Goal: Task Accomplishment & Management: Manage account settings

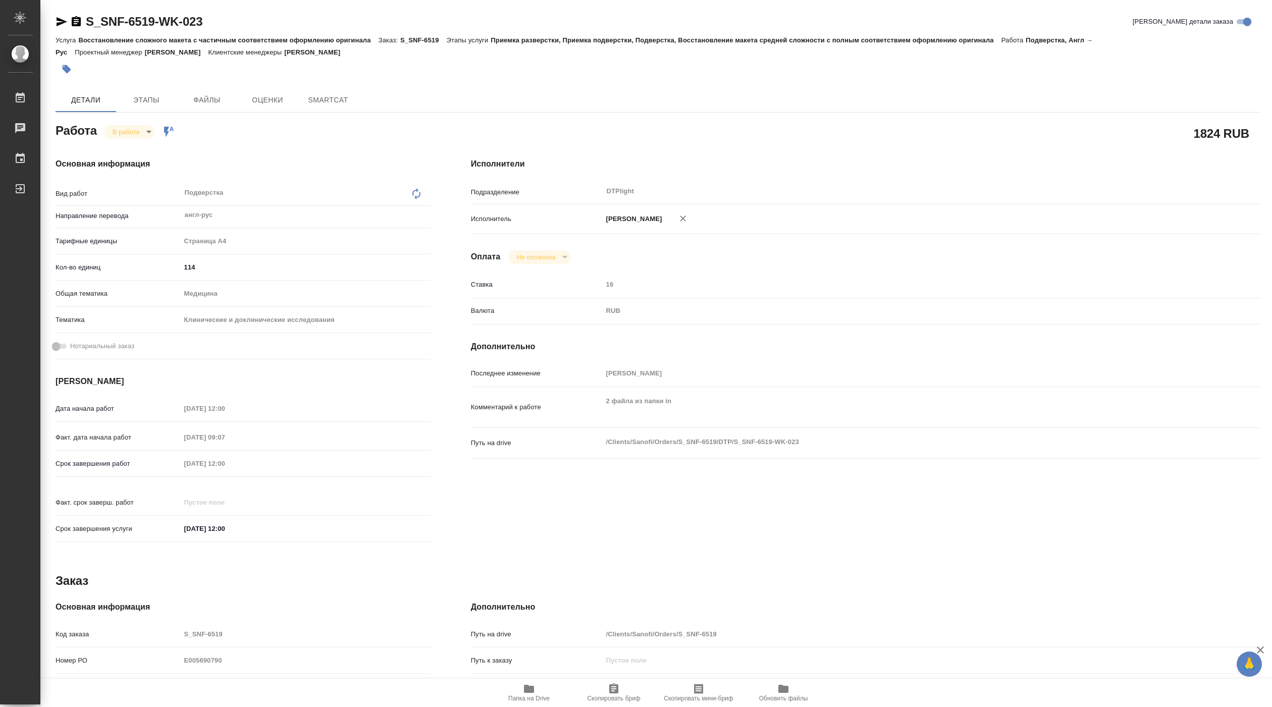
type textarea "x"
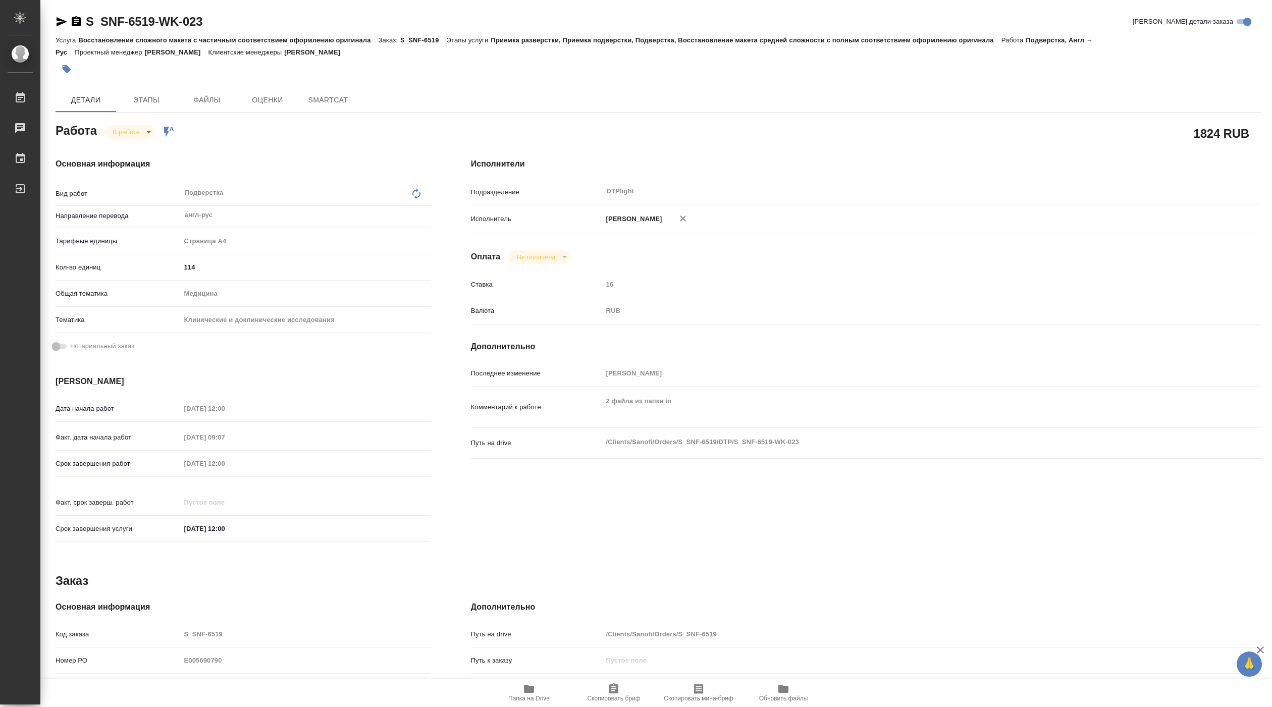
type textarea "x"
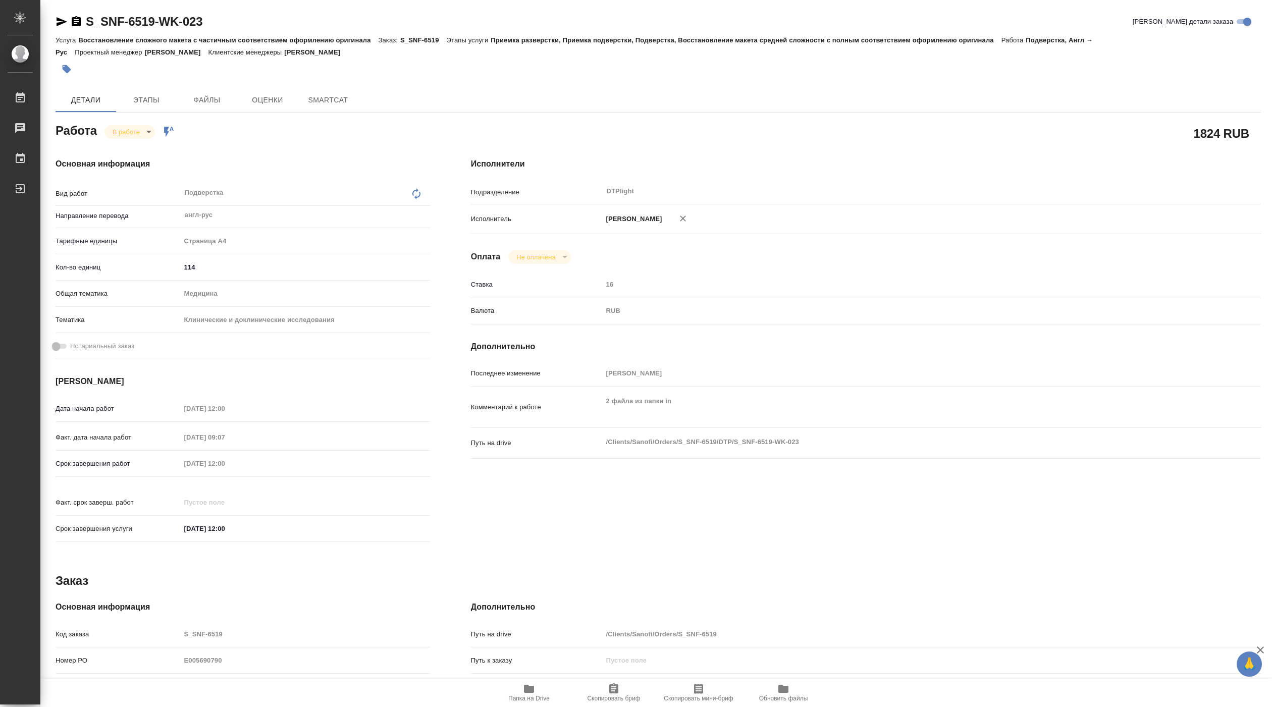
type textarea "x"
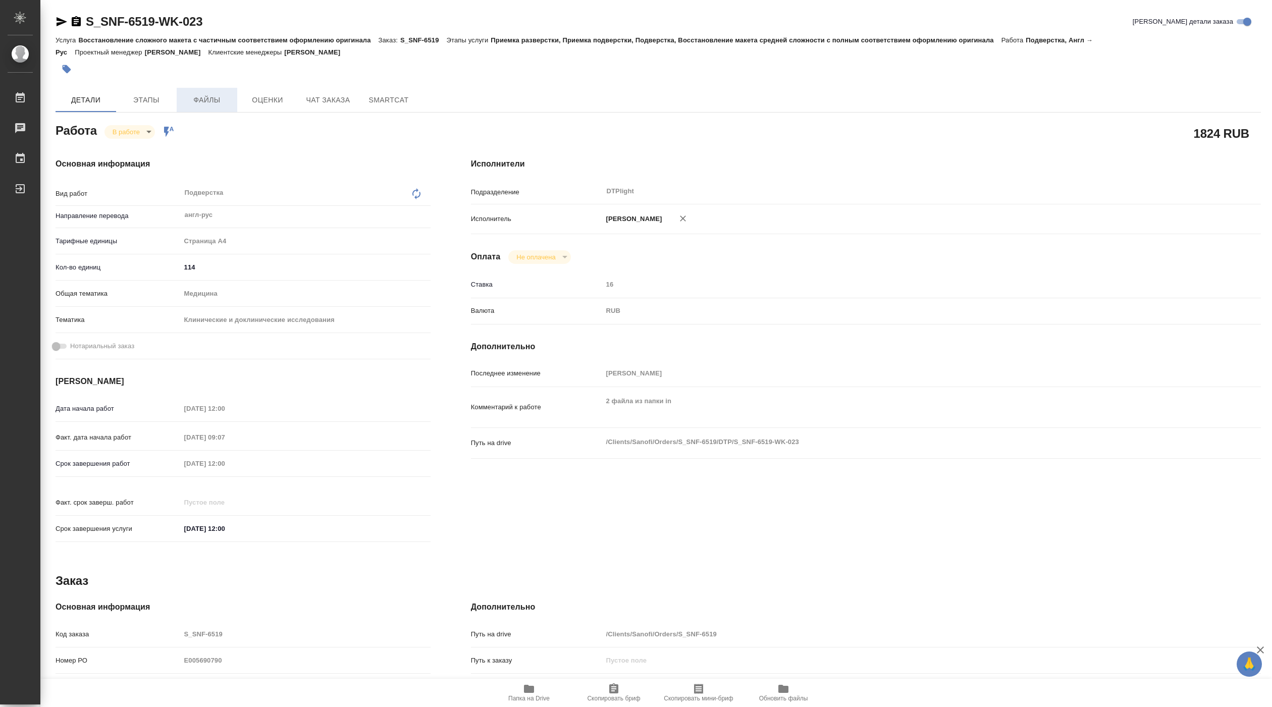
type textarea "x"
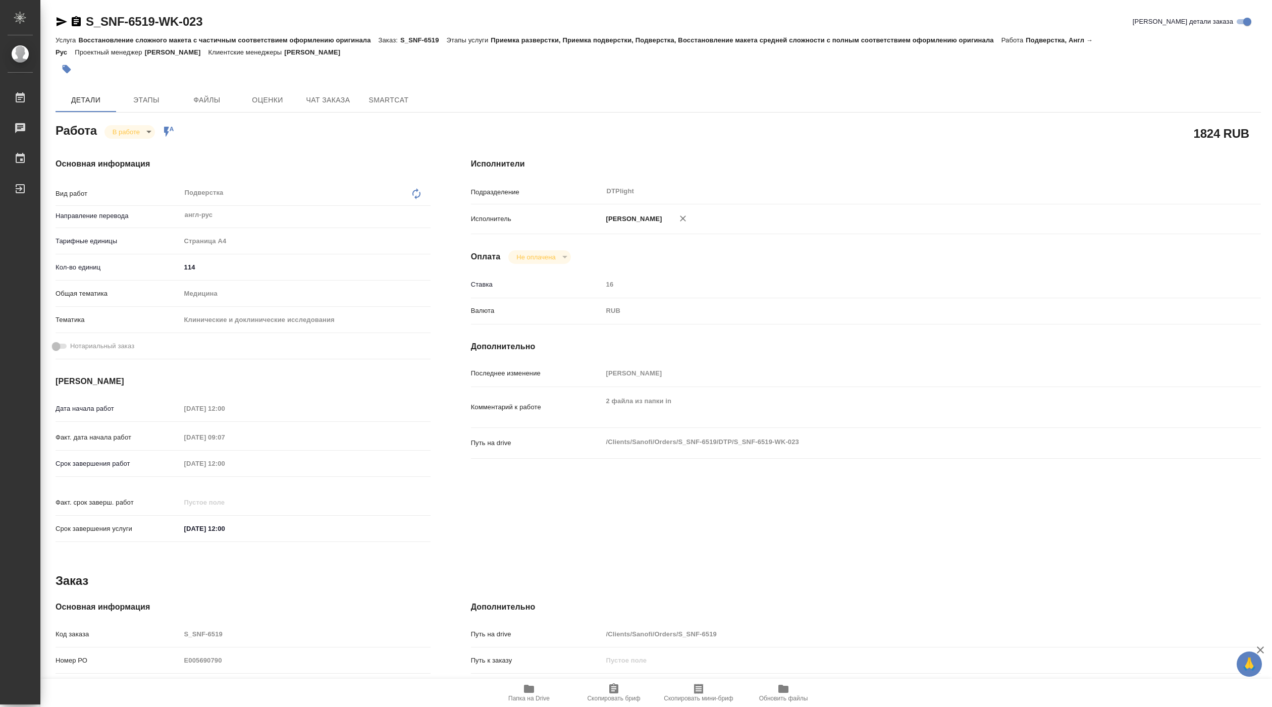
type textarea "x"
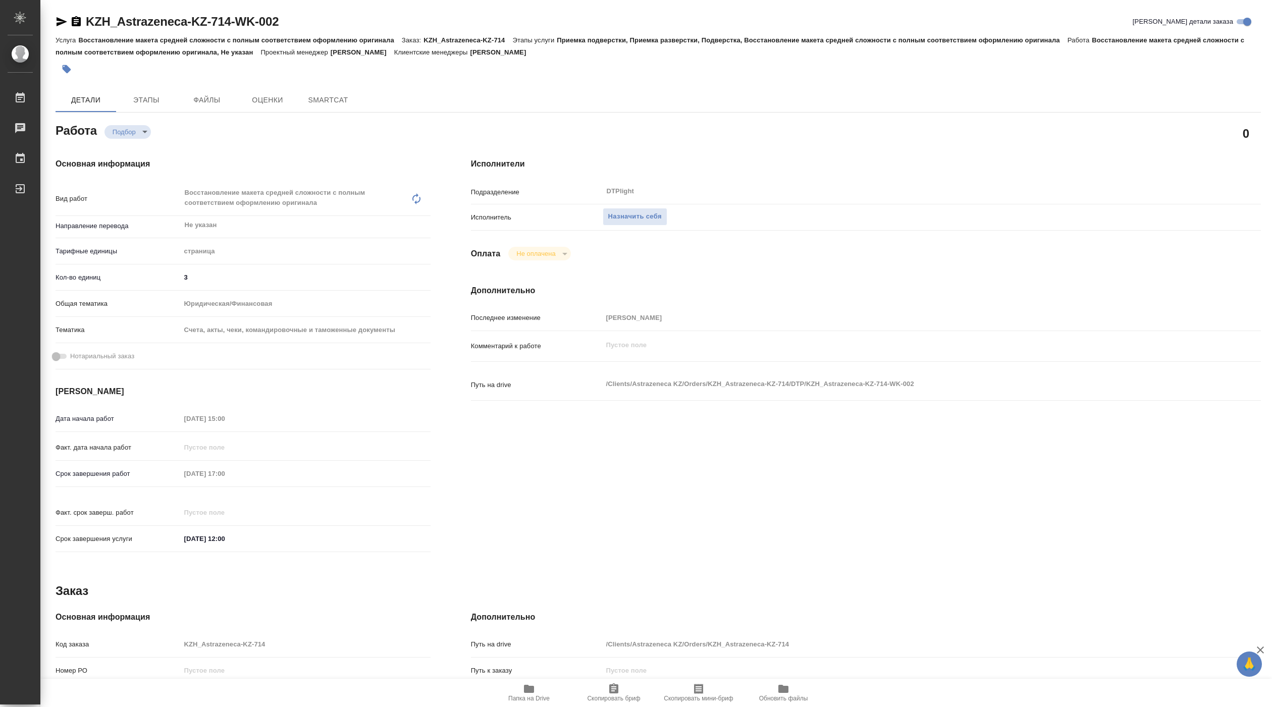
type textarea "x"
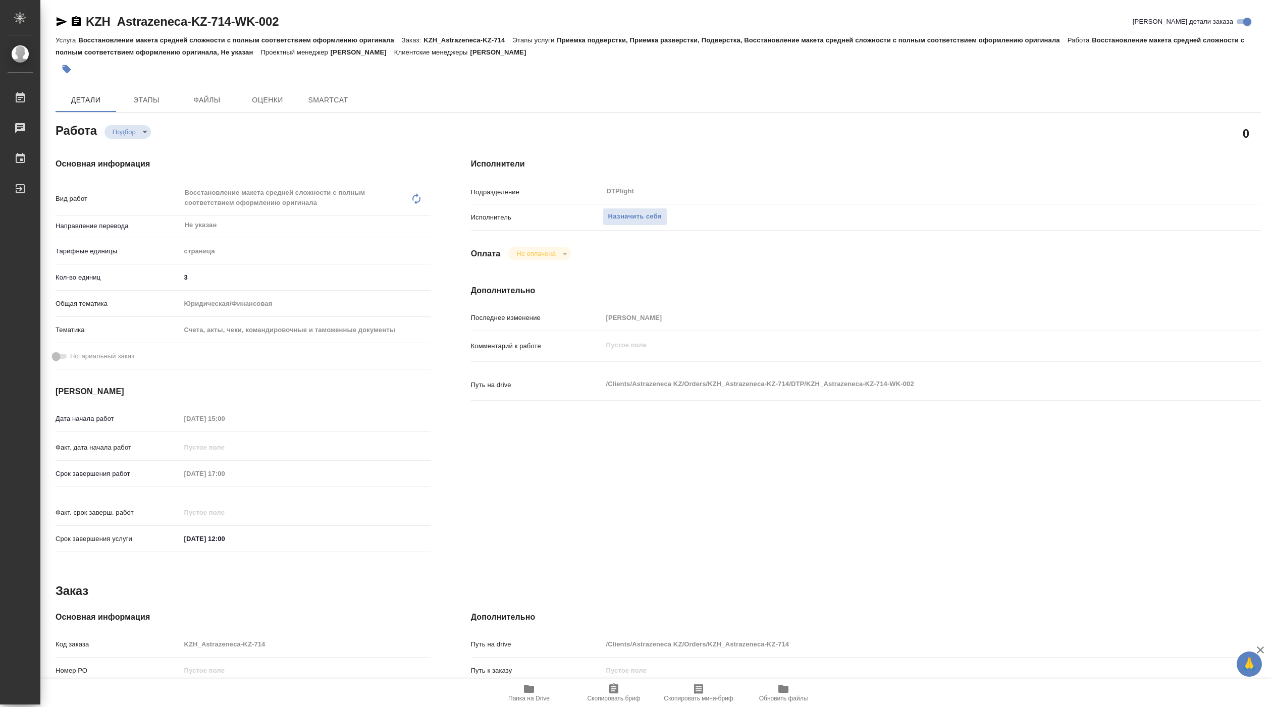
type textarea "x"
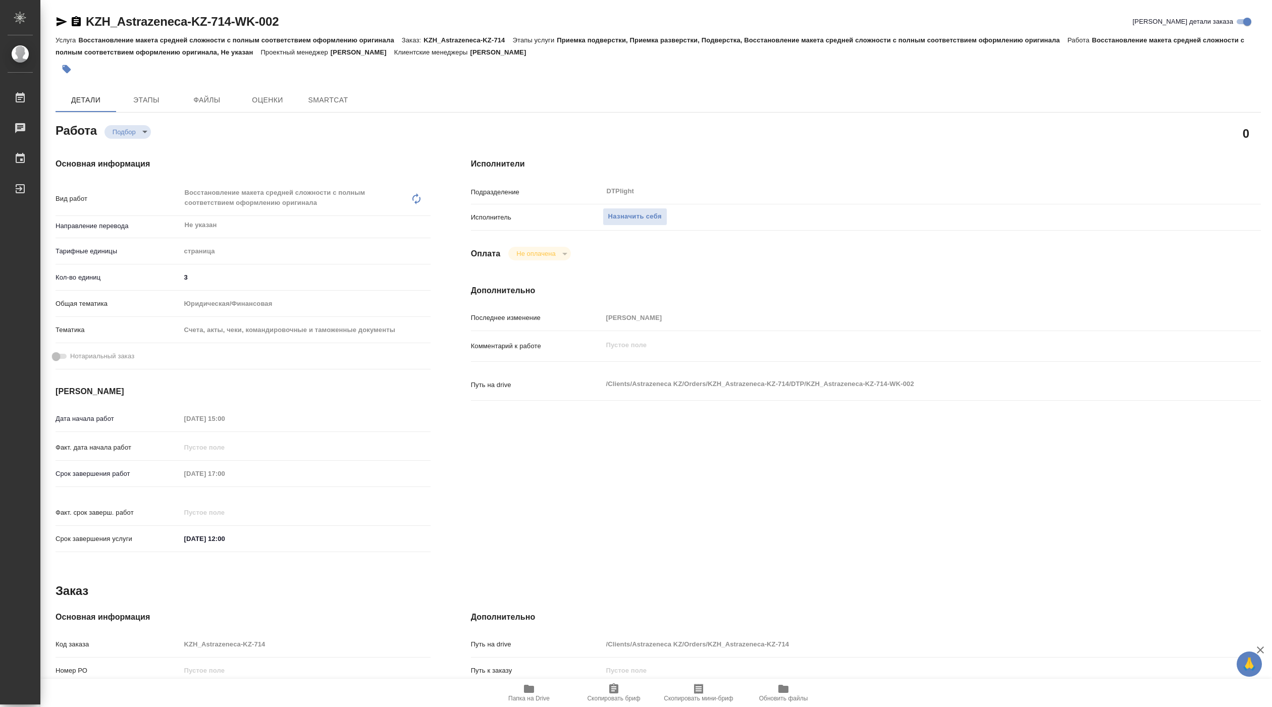
type textarea "x"
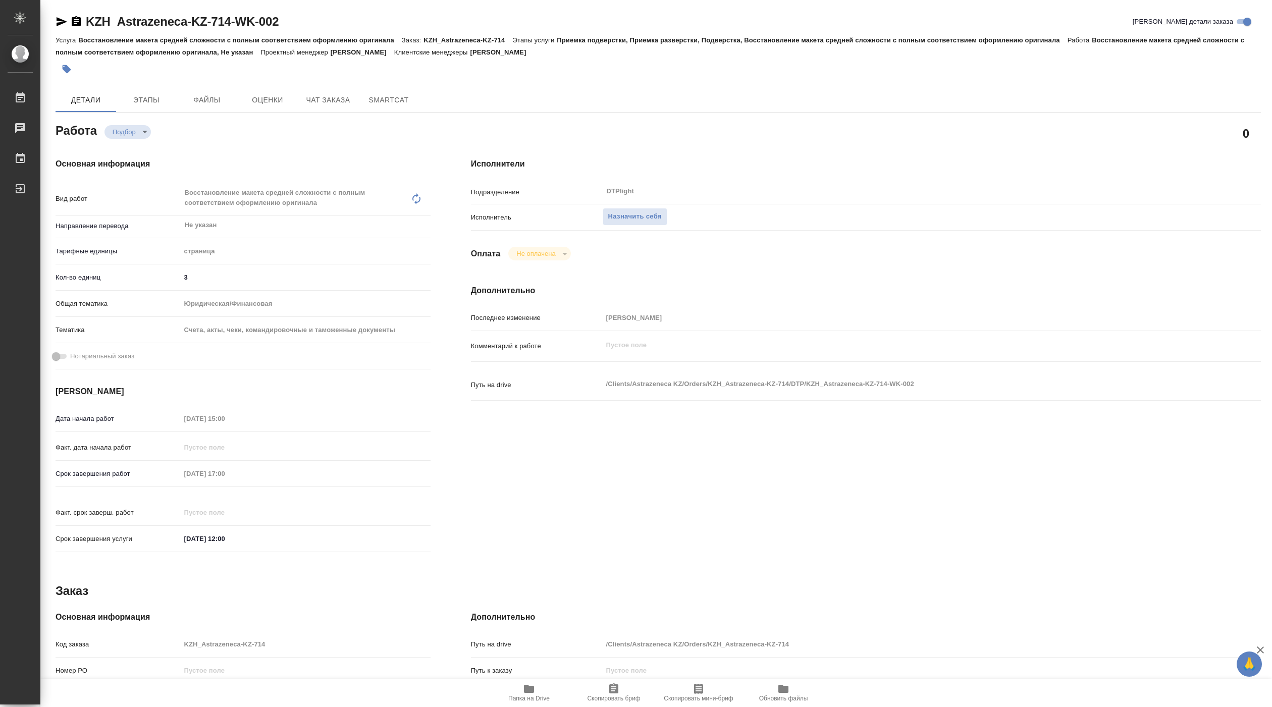
type textarea "x"
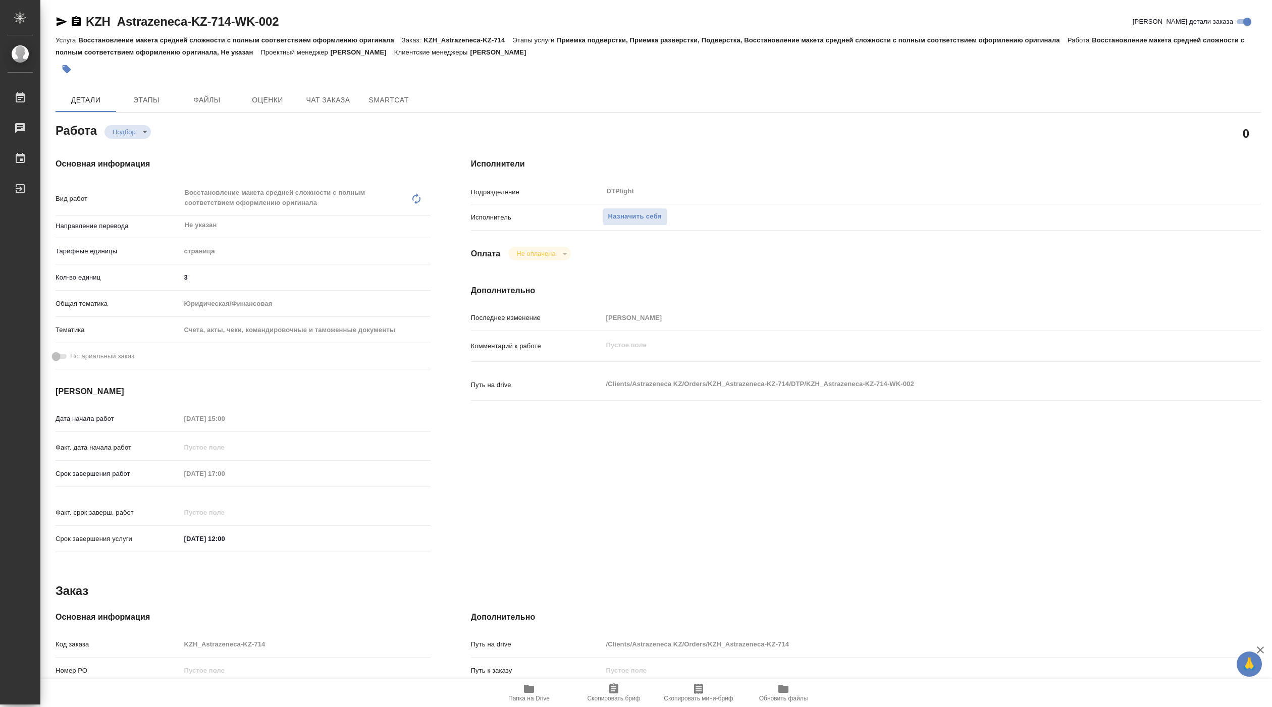
type textarea "x"
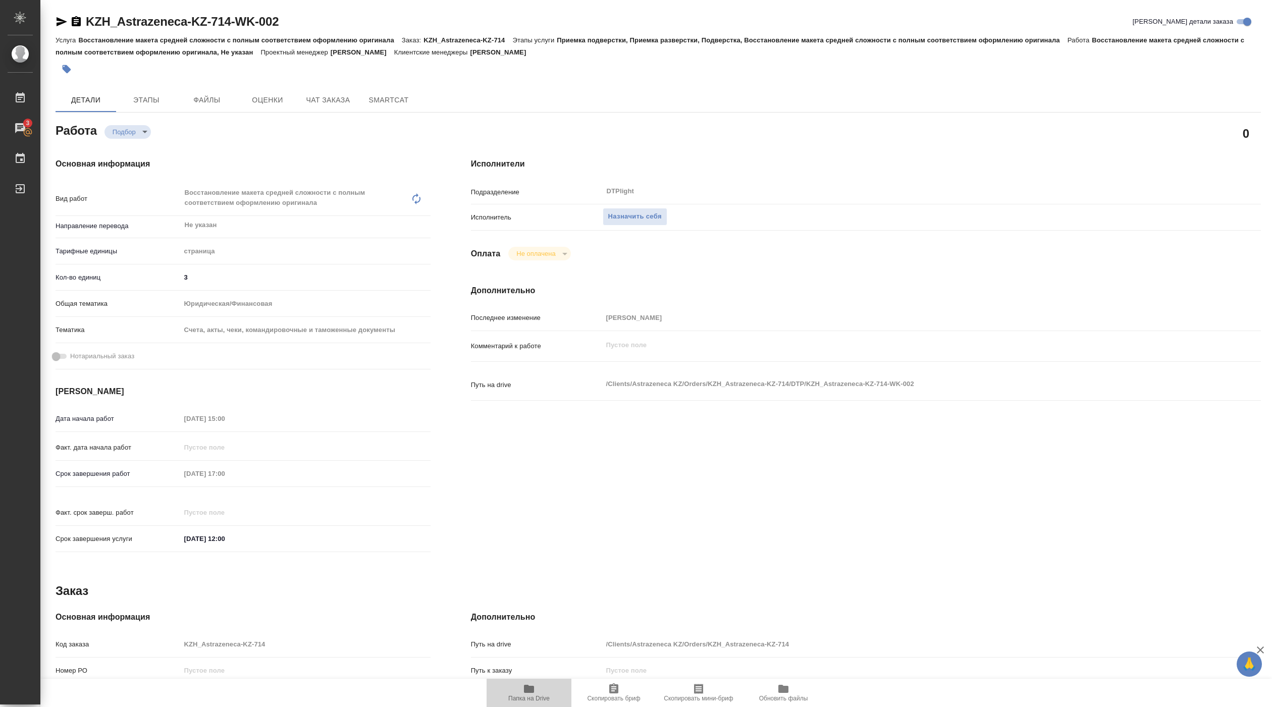
click at [530, 686] on icon "button" at bounding box center [529, 689] width 10 height 8
click at [632, 220] on span "Назначить себя" at bounding box center [634, 217] width 53 height 12
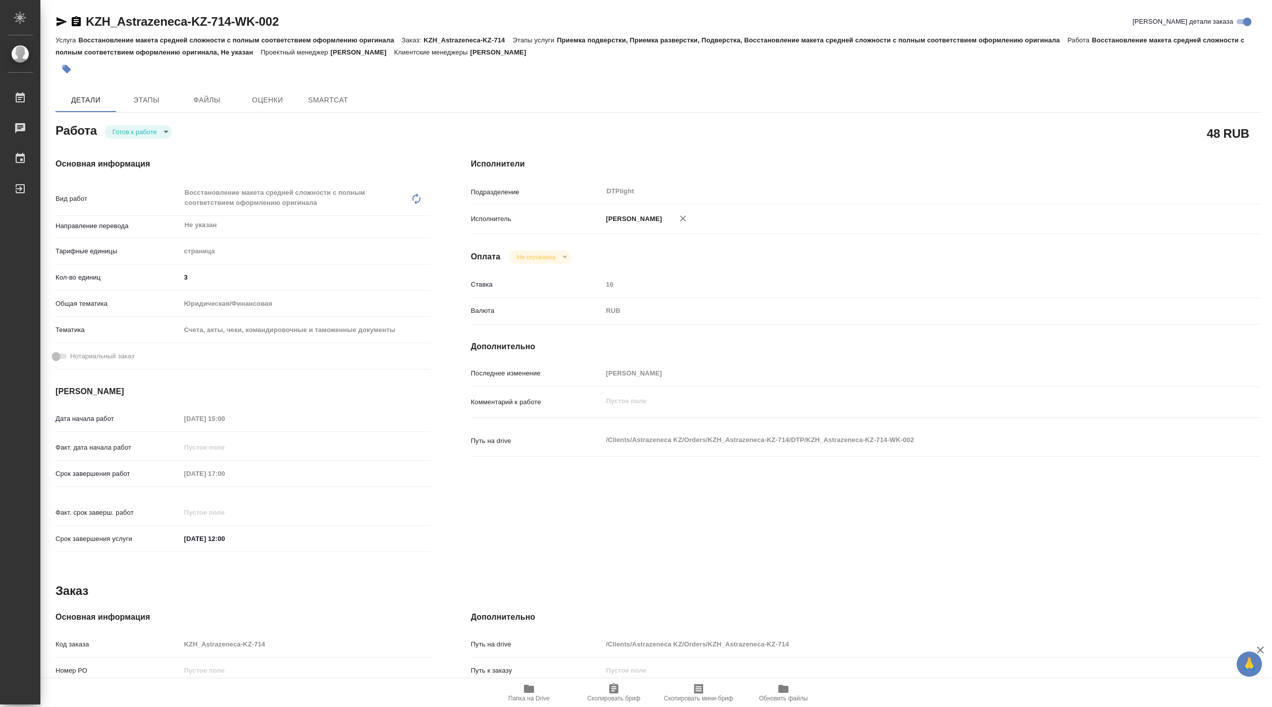
type textarea "x"
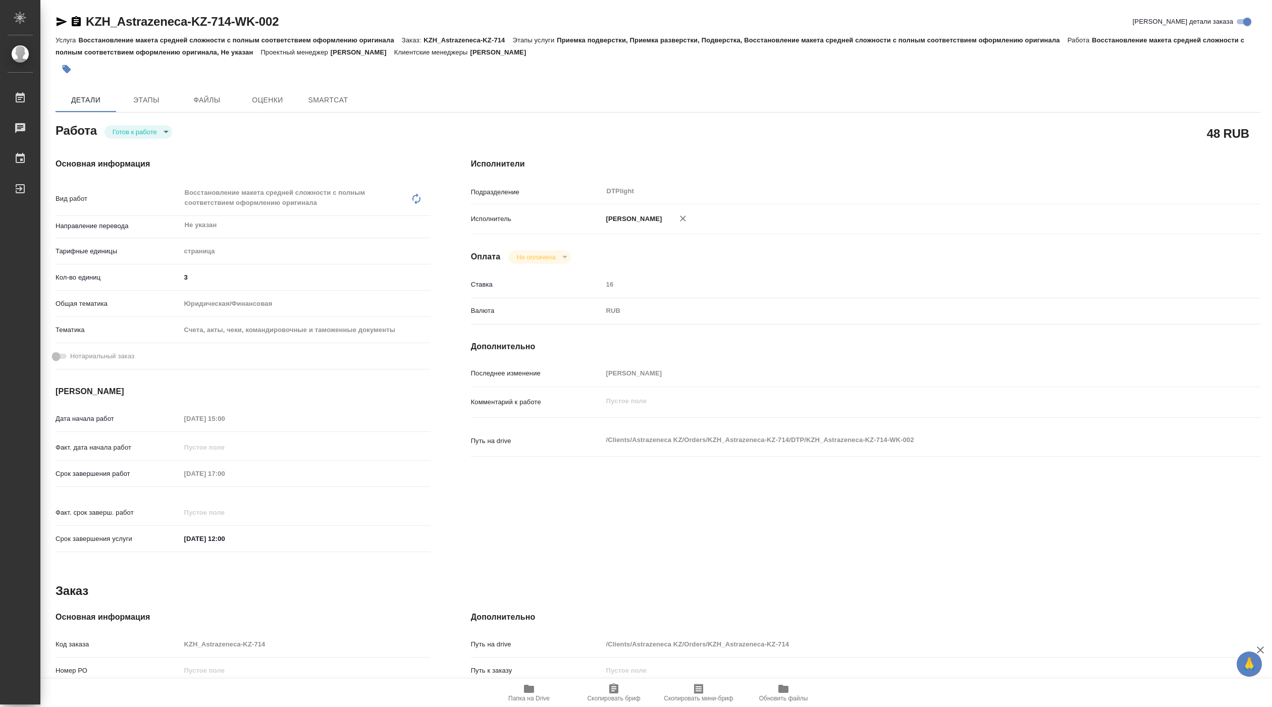
type textarea "x"
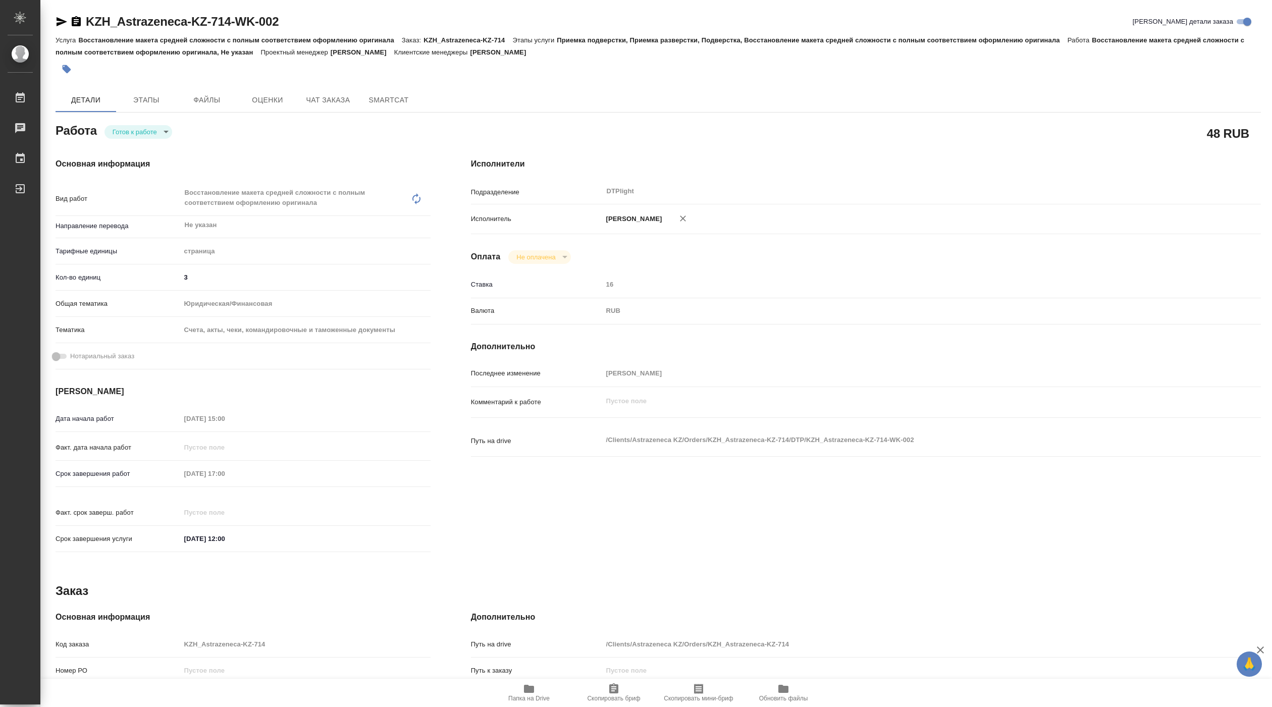
click at [149, 131] on body "🙏 .cls-1 fill:#fff; AWATERA Pankina Anna Работы Чаты График Выйти KZH_Astrazene…" at bounding box center [636, 353] width 1272 height 707
click at [147, 129] on li "В работе" at bounding box center [138, 132] width 68 height 17
type textarea "x"
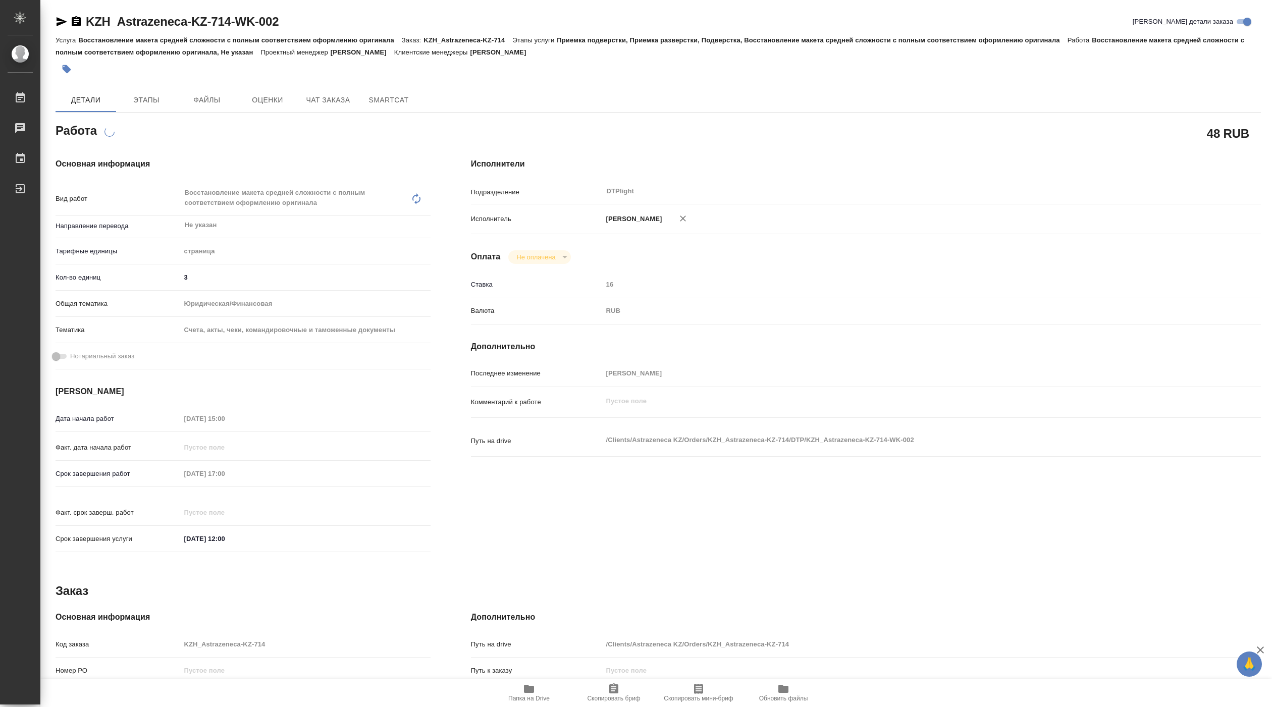
type textarea "x"
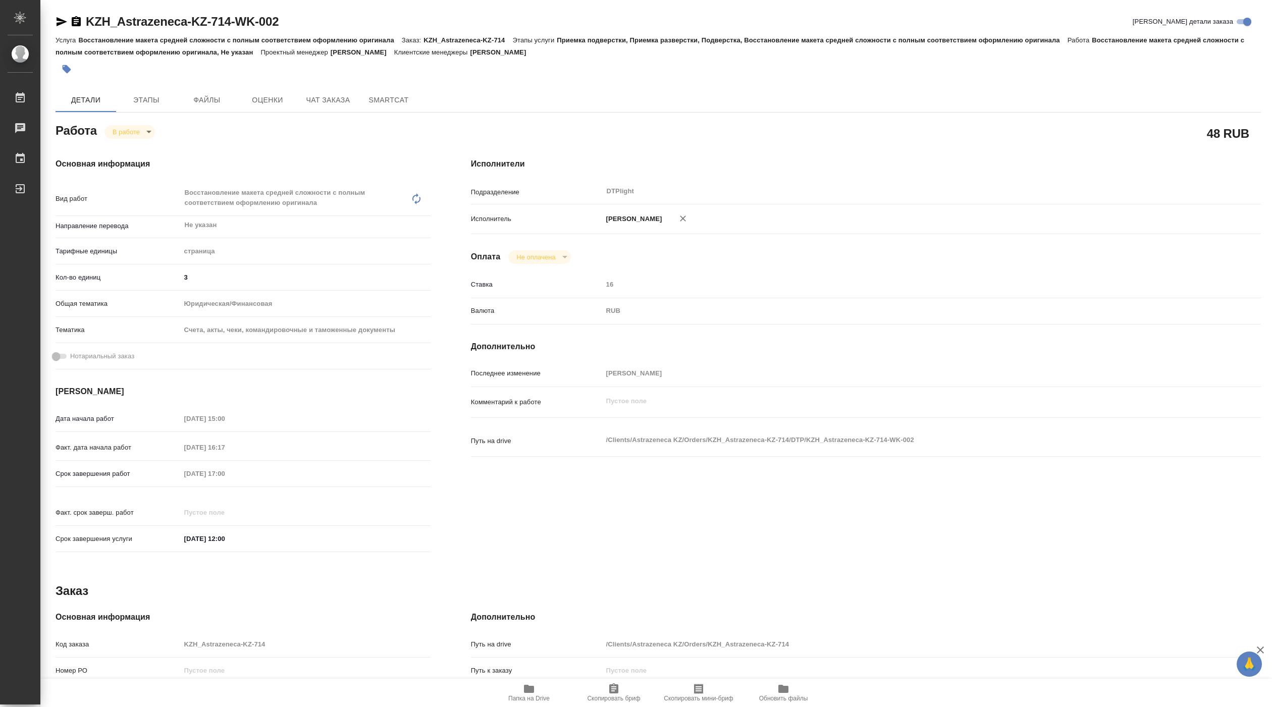
type textarea "x"
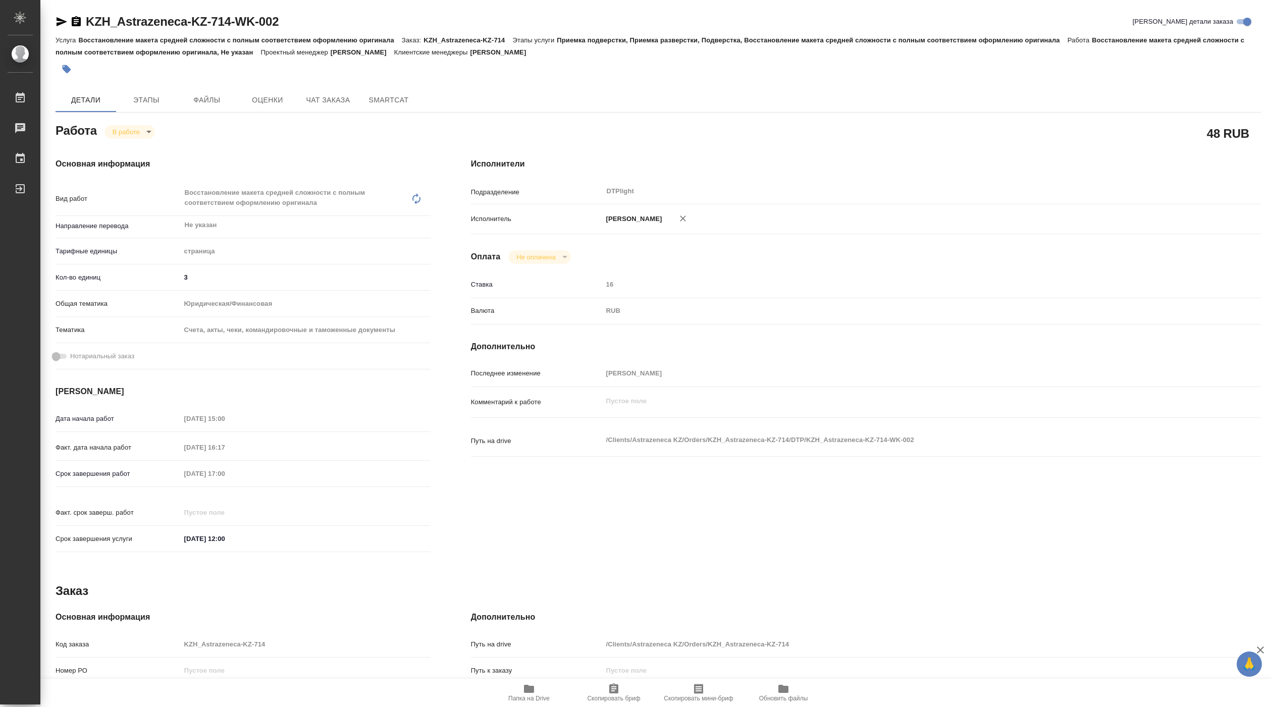
type textarea "x"
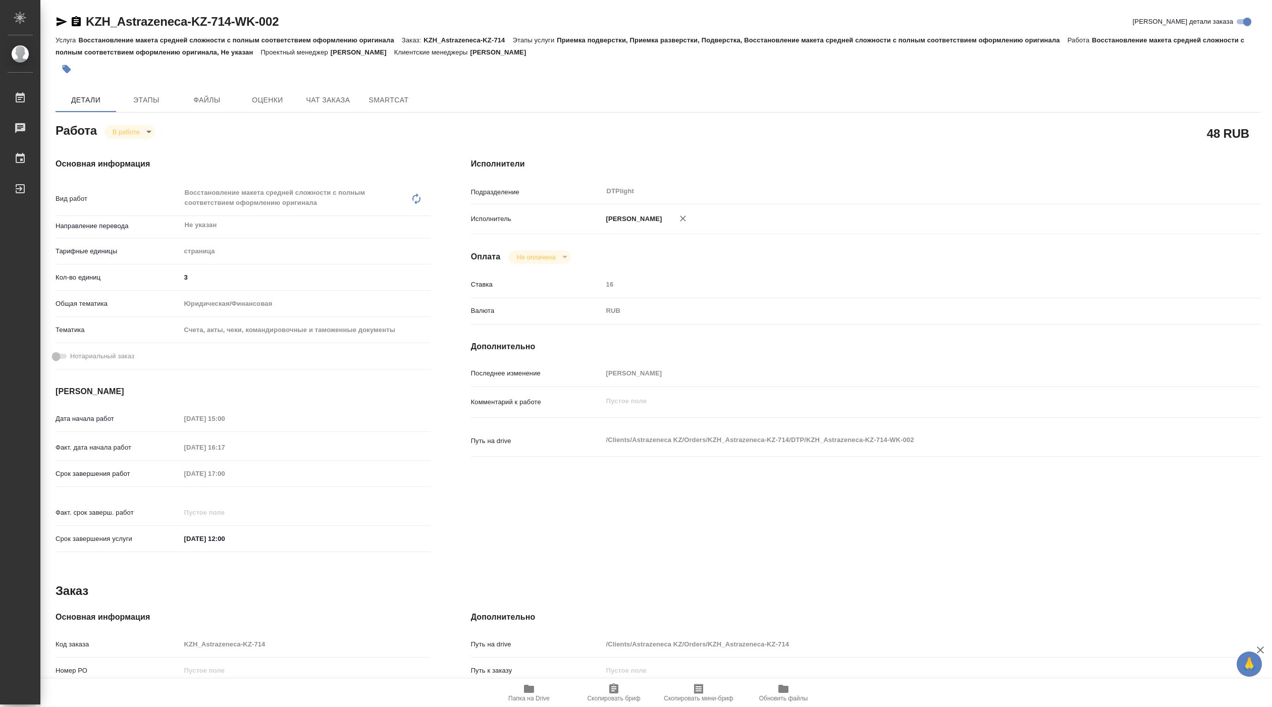
type textarea "x"
click at [542, 692] on span "Папка на Drive" at bounding box center [528, 692] width 73 height 19
click at [141, 135] on body "🙏 .cls-1 fill:#fff; AWATERA Pankina Anna Работы 3 Чаты График Выйти KZH_Astraze…" at bounding box center [636, 353] width 1272 height 707
click at [143, 147] on button "Выполнен" at bounding box center [131, 149] width 37 height 11
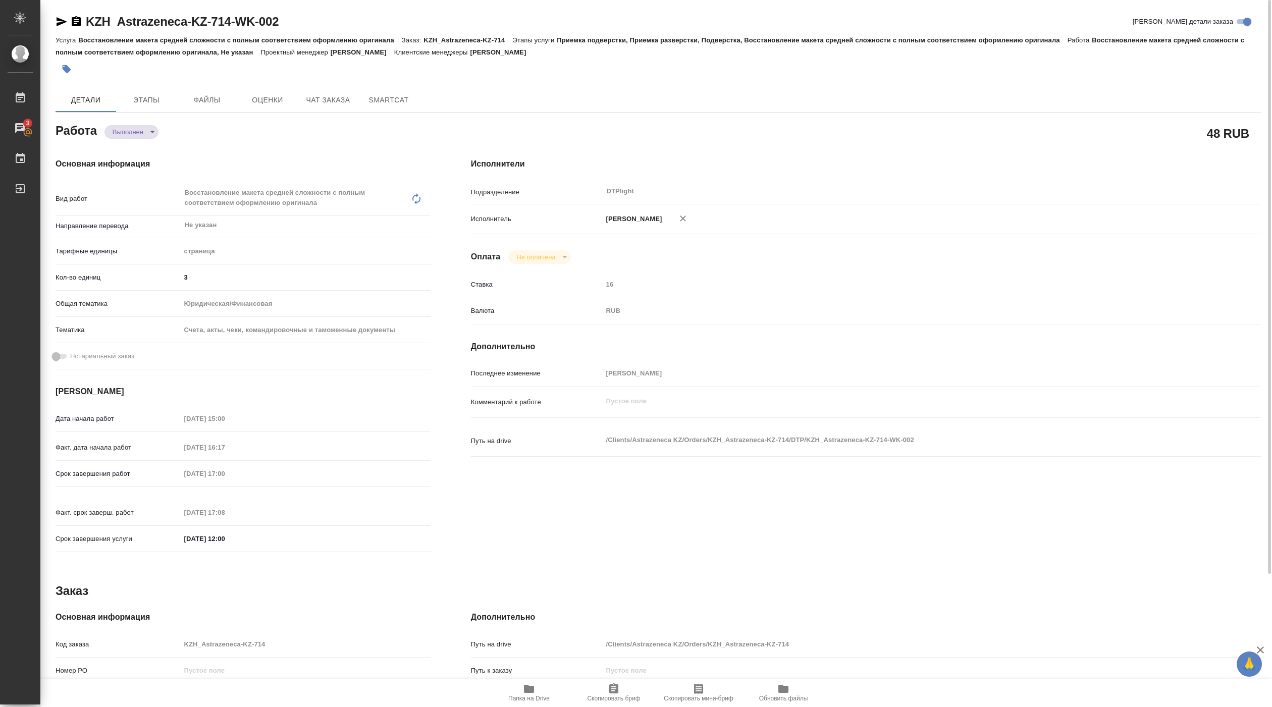
type textarea "x"
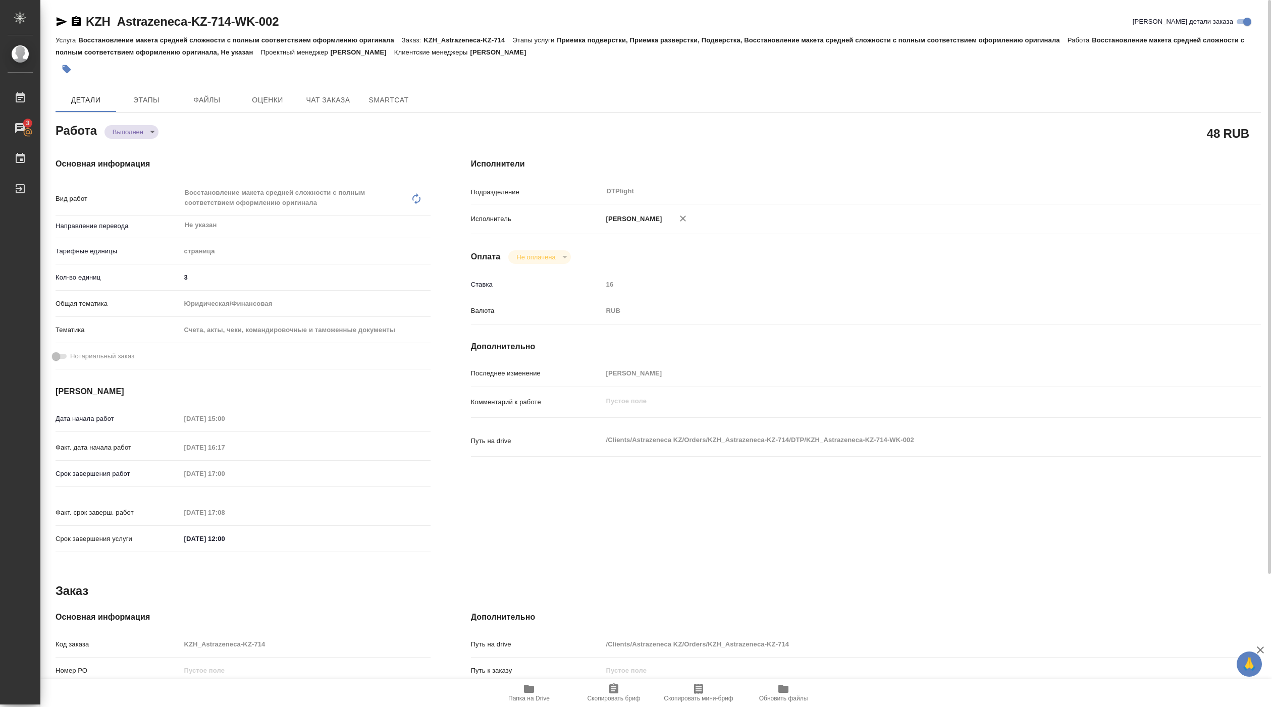
type textarea "x"
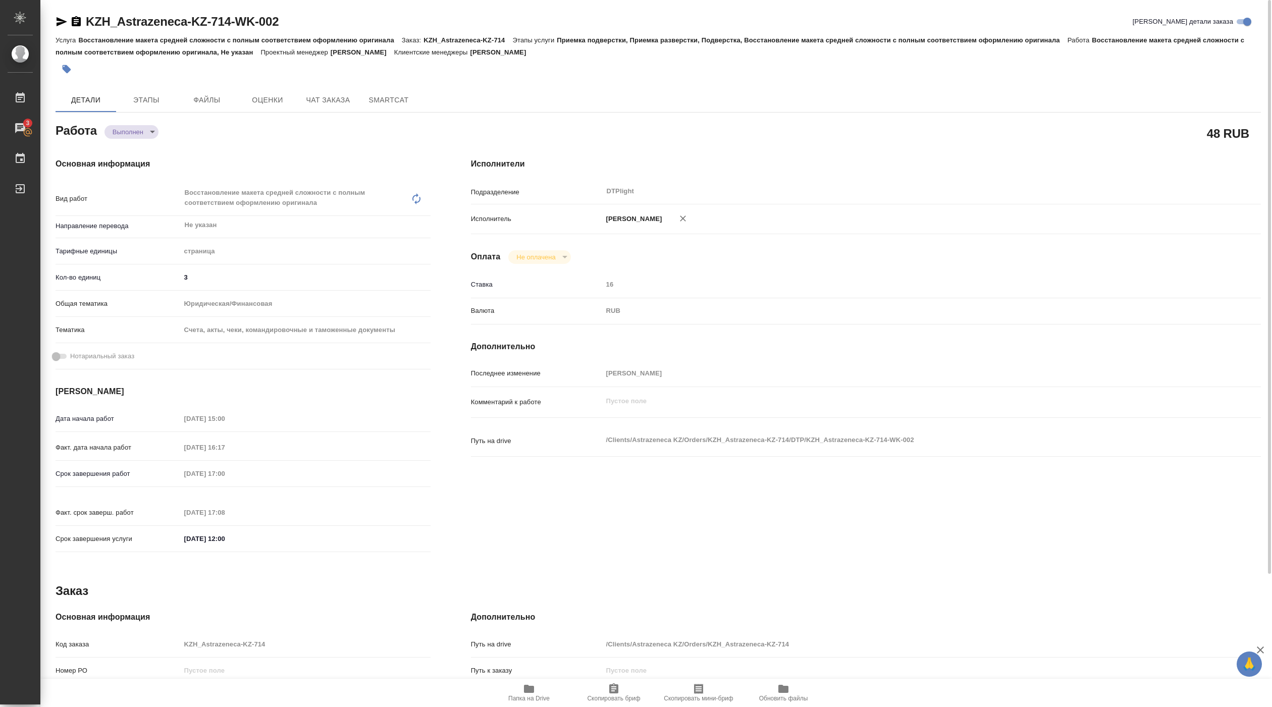
type textarea "x"
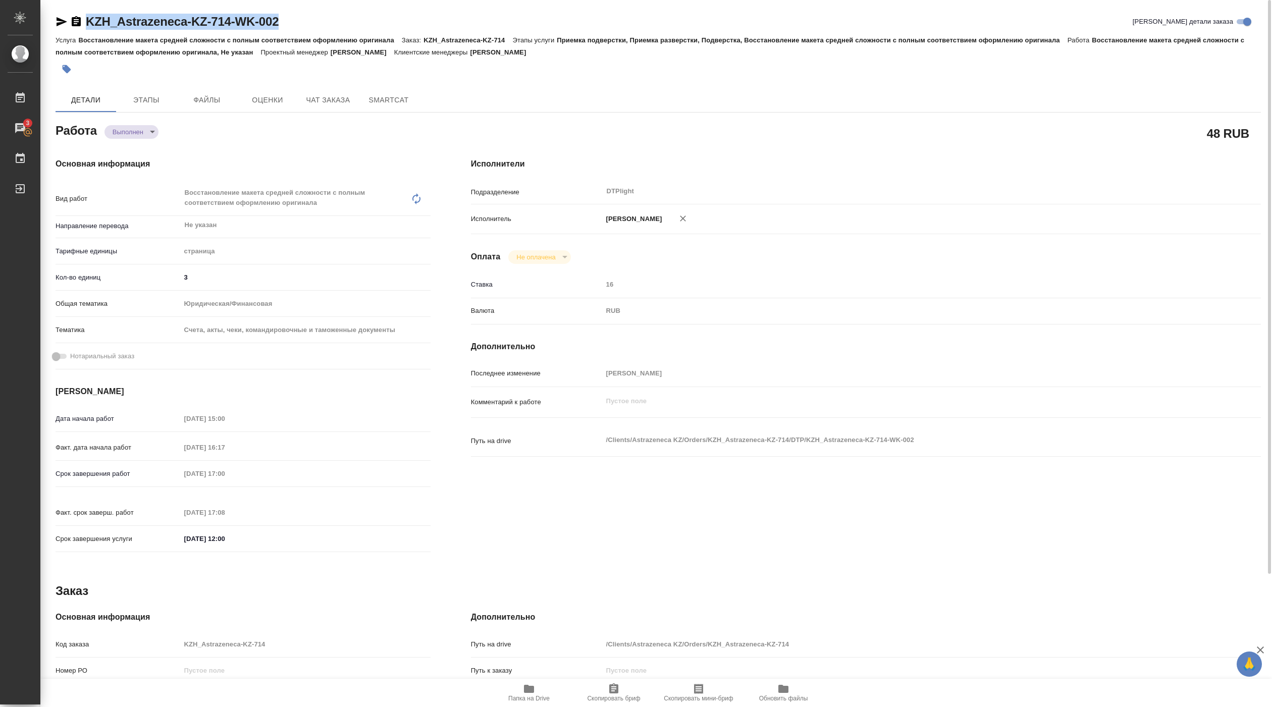
drag, startPoint x: 87, startPoint y: 31, endPoint x: 288, endPoint y: 23, distance: 201.0
click at [288, 23] on div "KZH_Astrazeneca-KZ-714-WK-002 Кратко детали заказа" at bounding box center [658, 24] width 1205 height 20
copy link "KZH_Astrazeneca-KZ-714-WK-002"
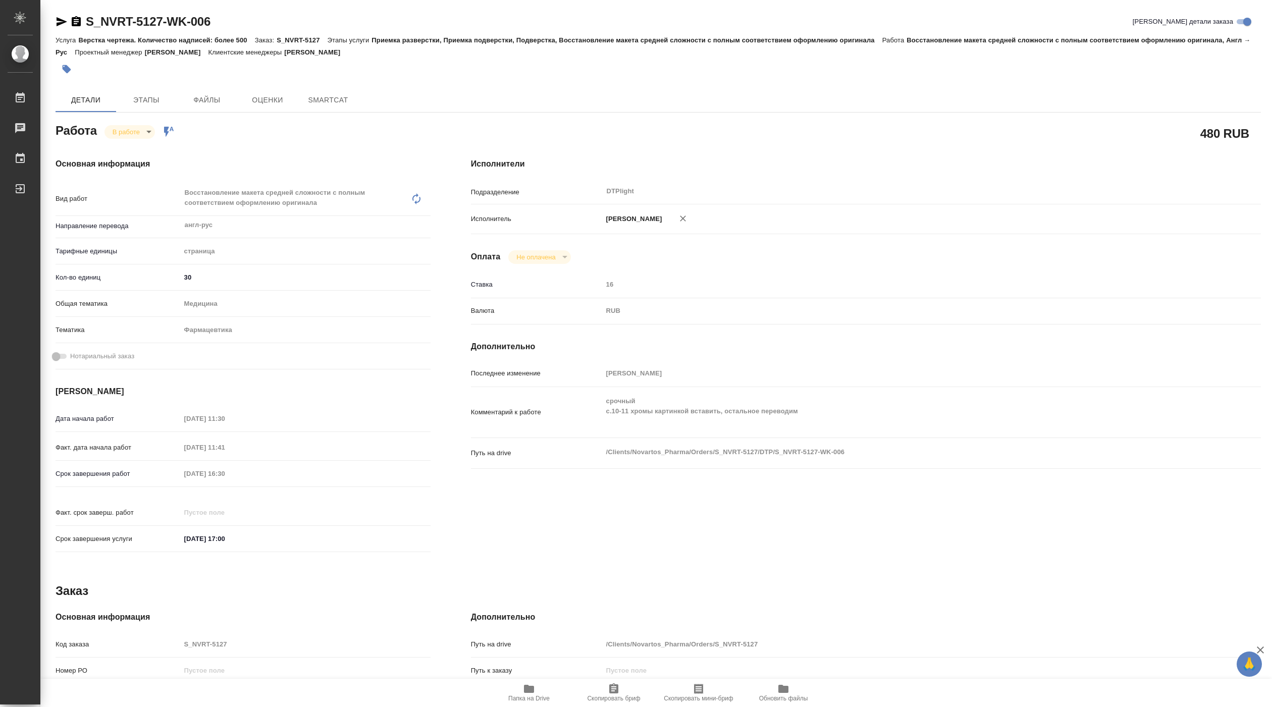
type textarea "x"
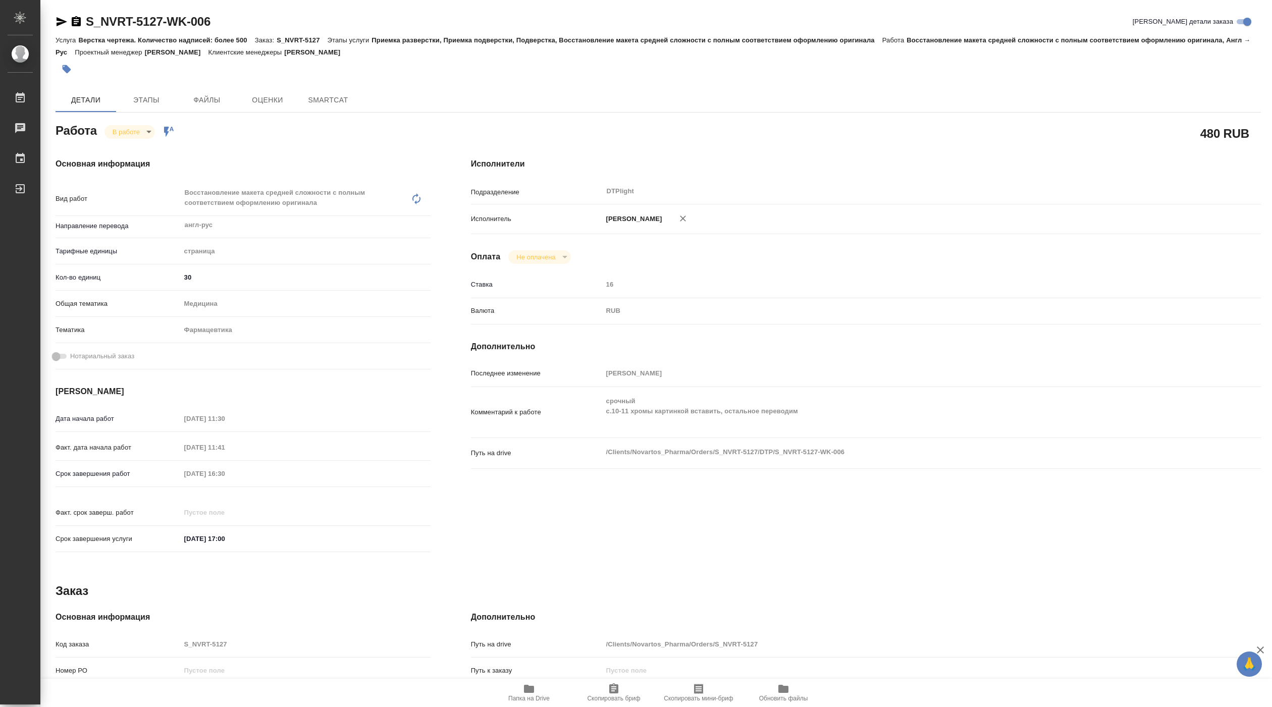
type textarea "x"
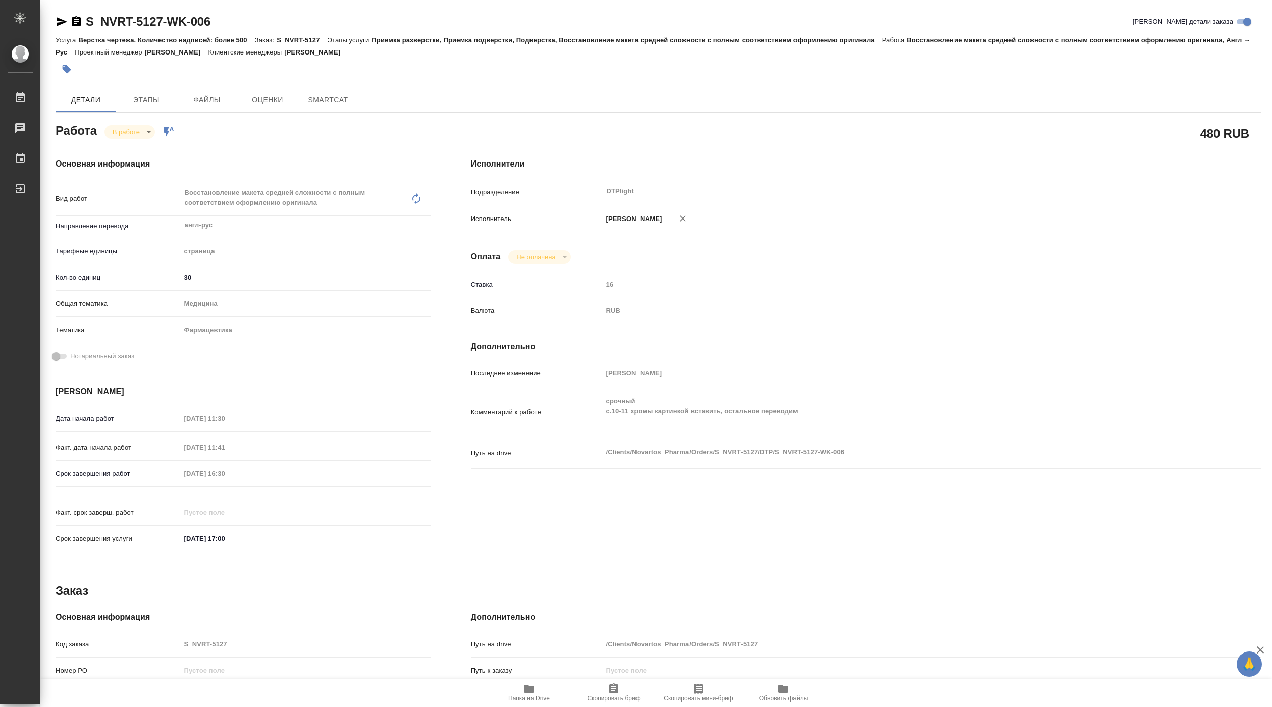
type textarea "x"
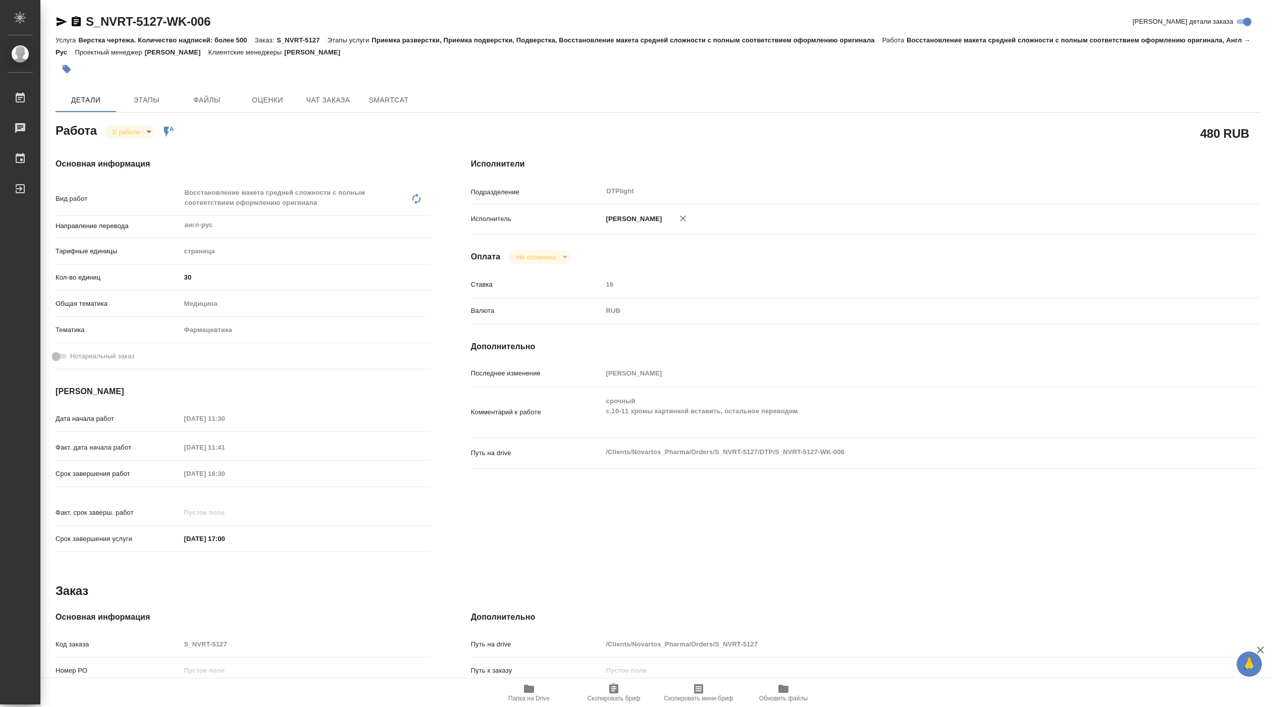
type textarea "x"
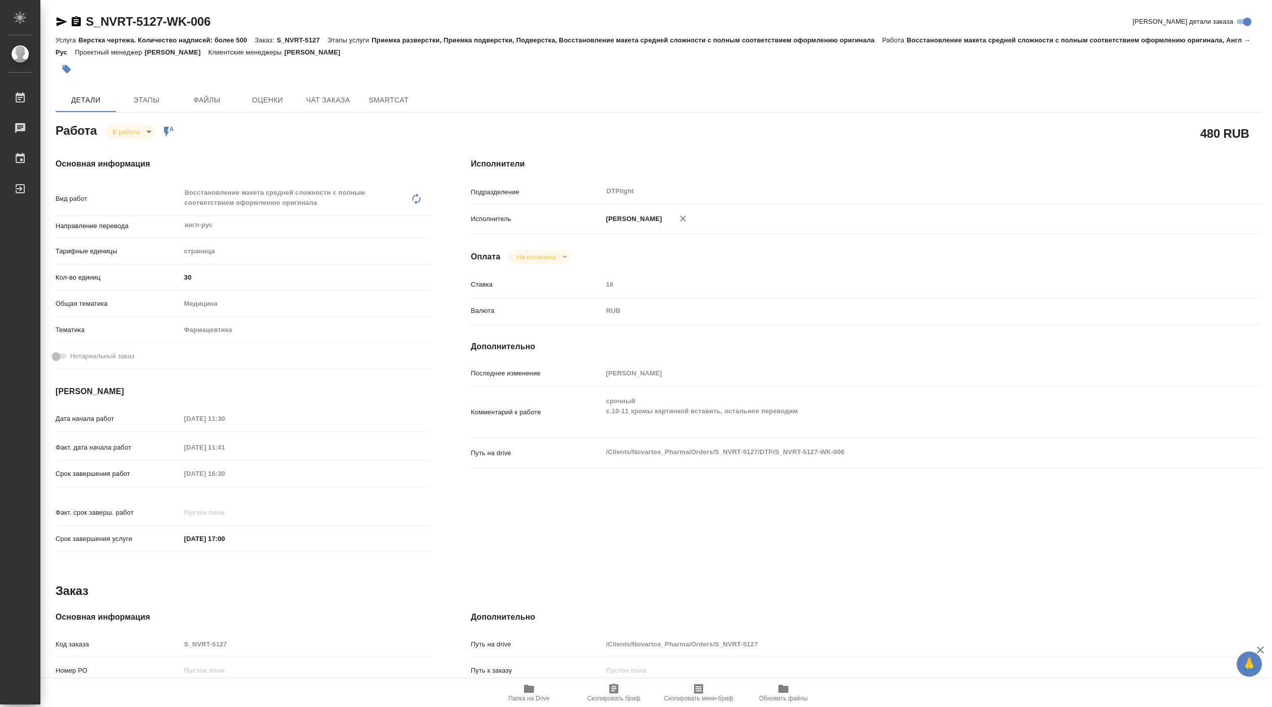
type textarea "x"
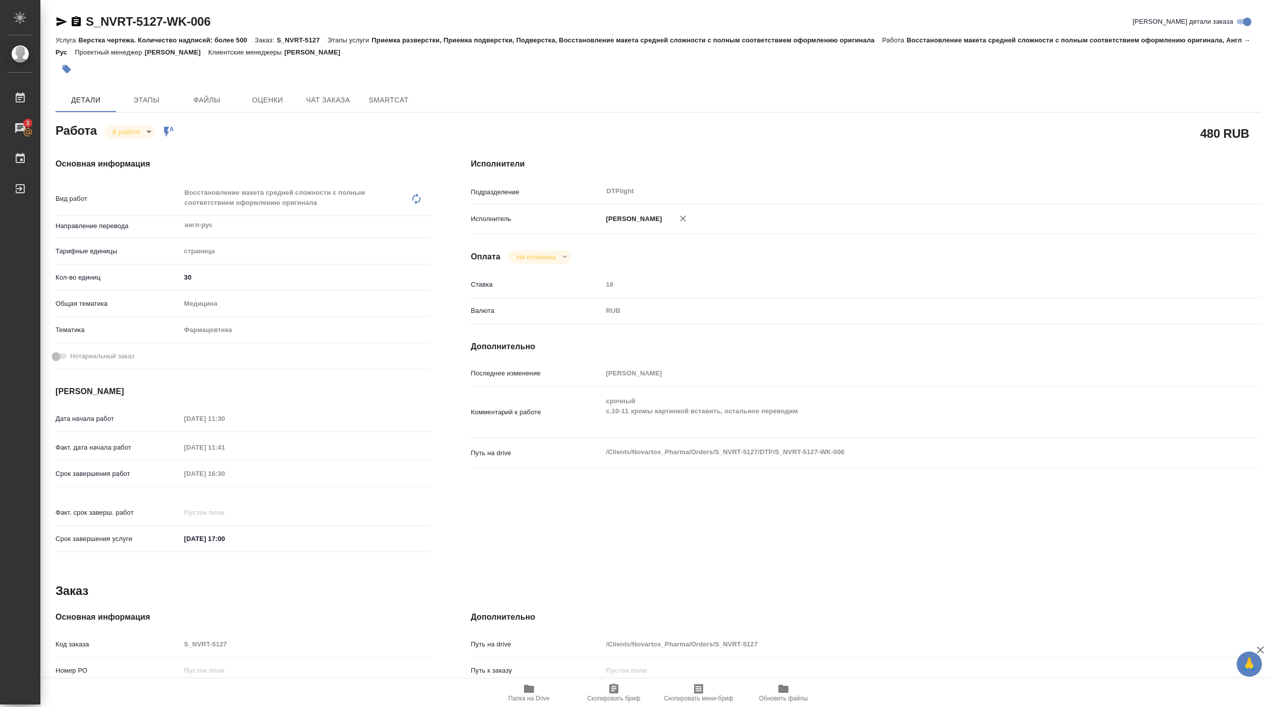
click at [537, 695] on span "Папка на Drive" at bounding box center [528, 698] width 41 height 7
click at [142, 130] on body "🙏 .cls-1 fill:#fff; AWATERA Pankina Anna Работы 3 Чаты График Выйти S_NVRT-5127…" at bounding box center [636, 353] width 1272 height 707
click at [129, 146] on button "Выполнен" at bounding box center [131, 149] width 37 height 11
drag, startPoint x: 85, startPoint y: 28, endPoint x: 247, endPoint y: 28, distance: 162.0
click at [247, 28] on div "S_NVRT-5127-WK-006 Кратко детали заказа" at bounding box center [658, 22] width 1205 height 16
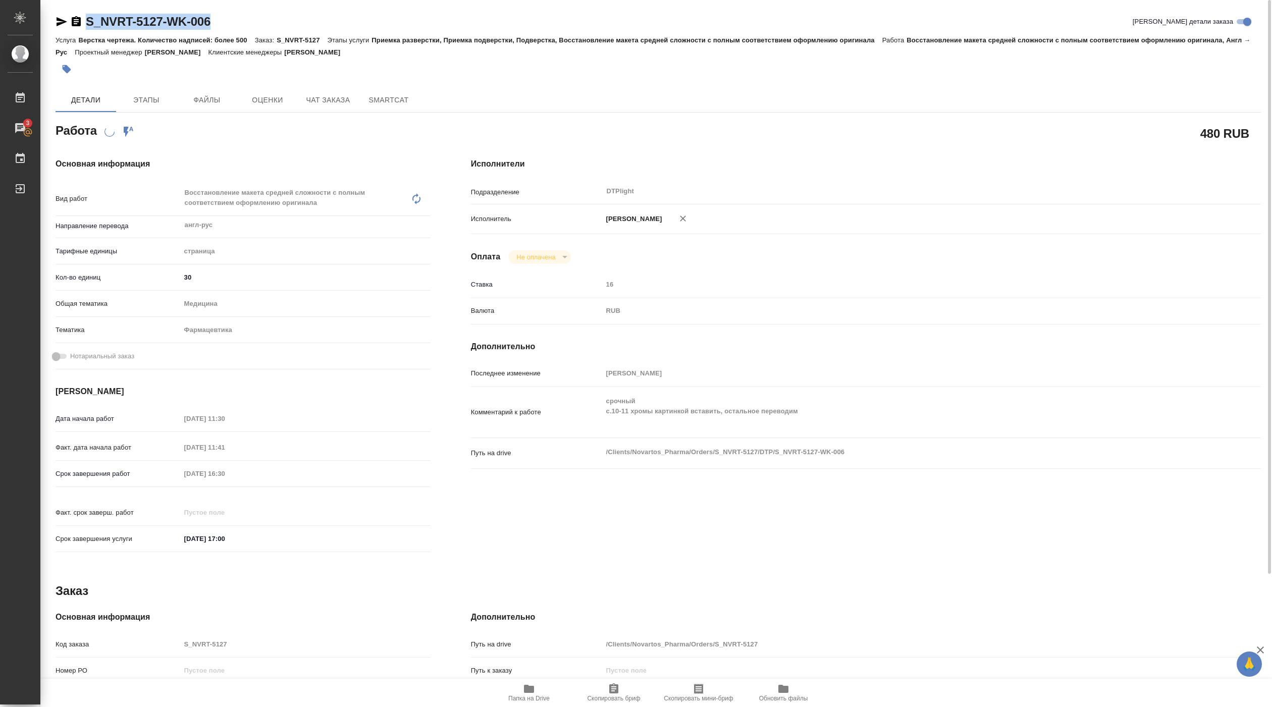
copy link "S_NVRT-5127-WK-006"
type textarea "x"
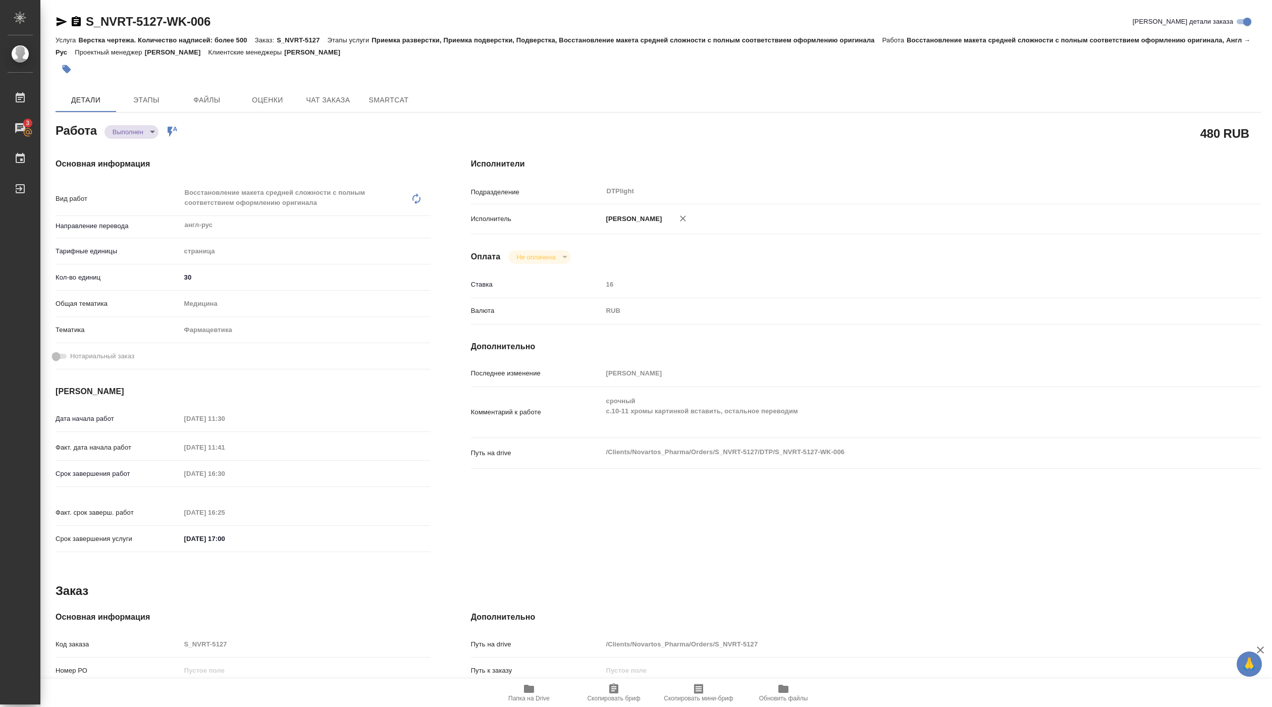
type textarea "x"
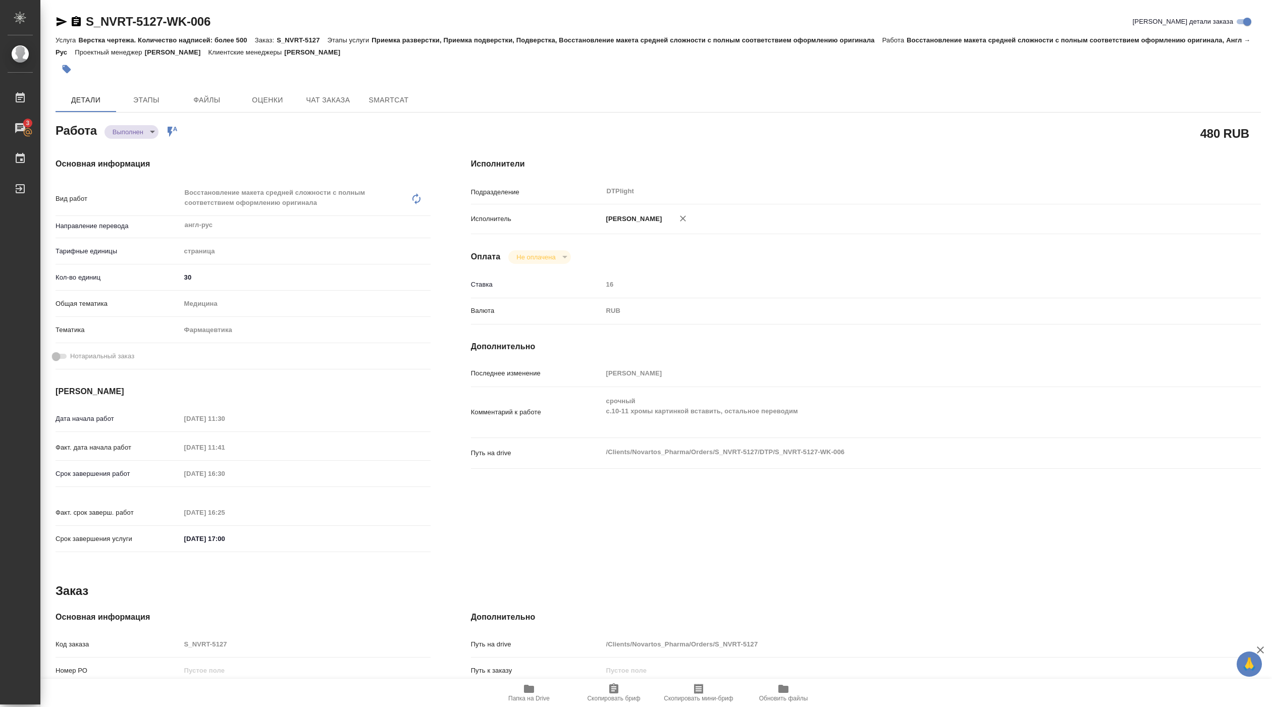
type textarea "x"
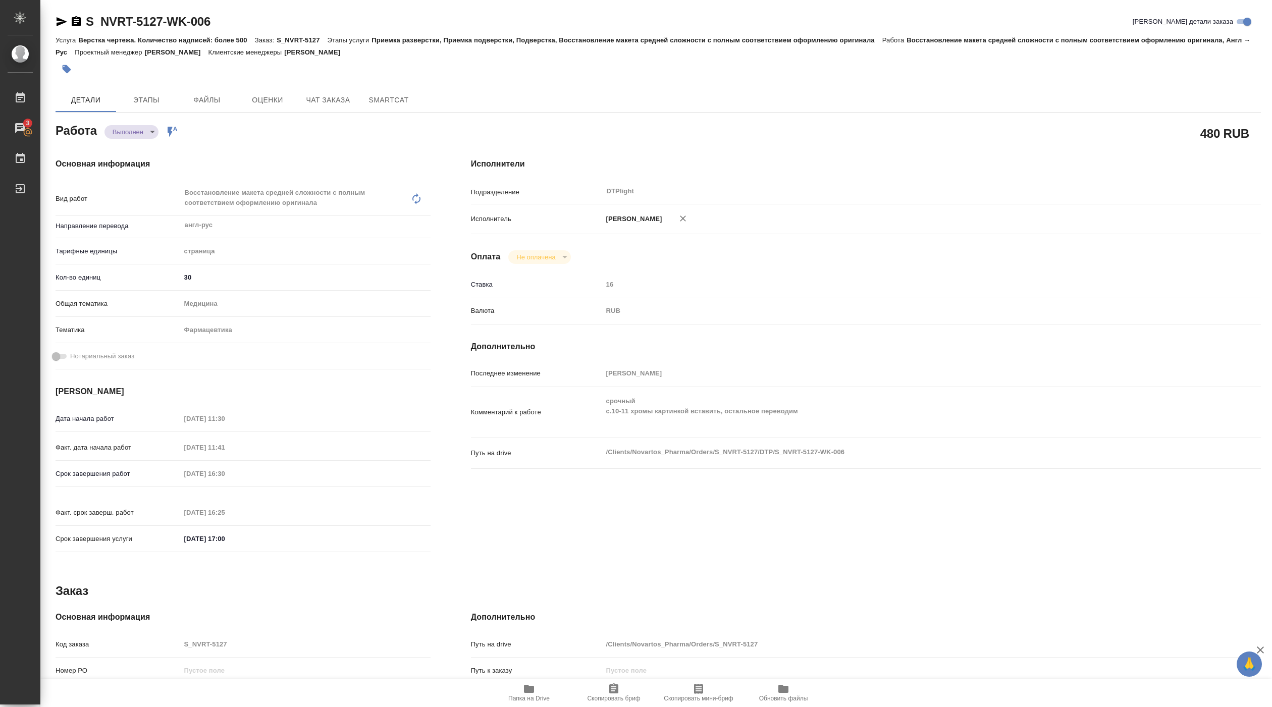
type textarea "x"
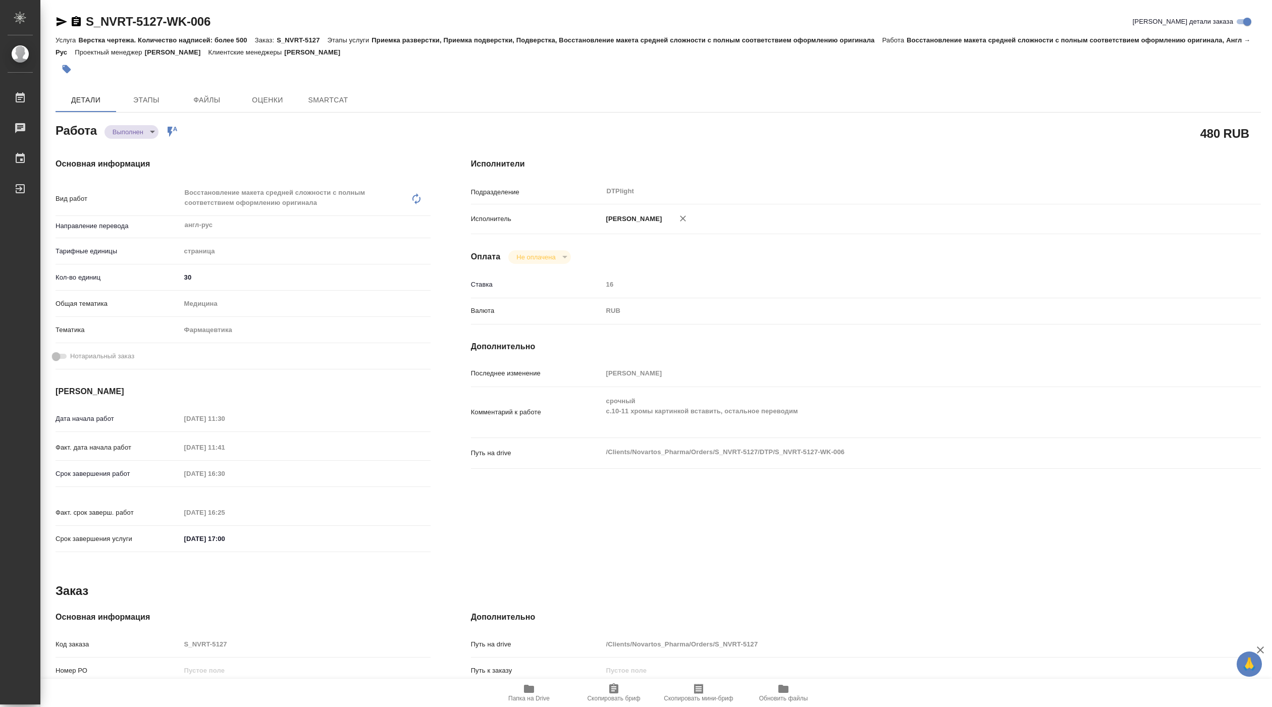
type textarea "x"
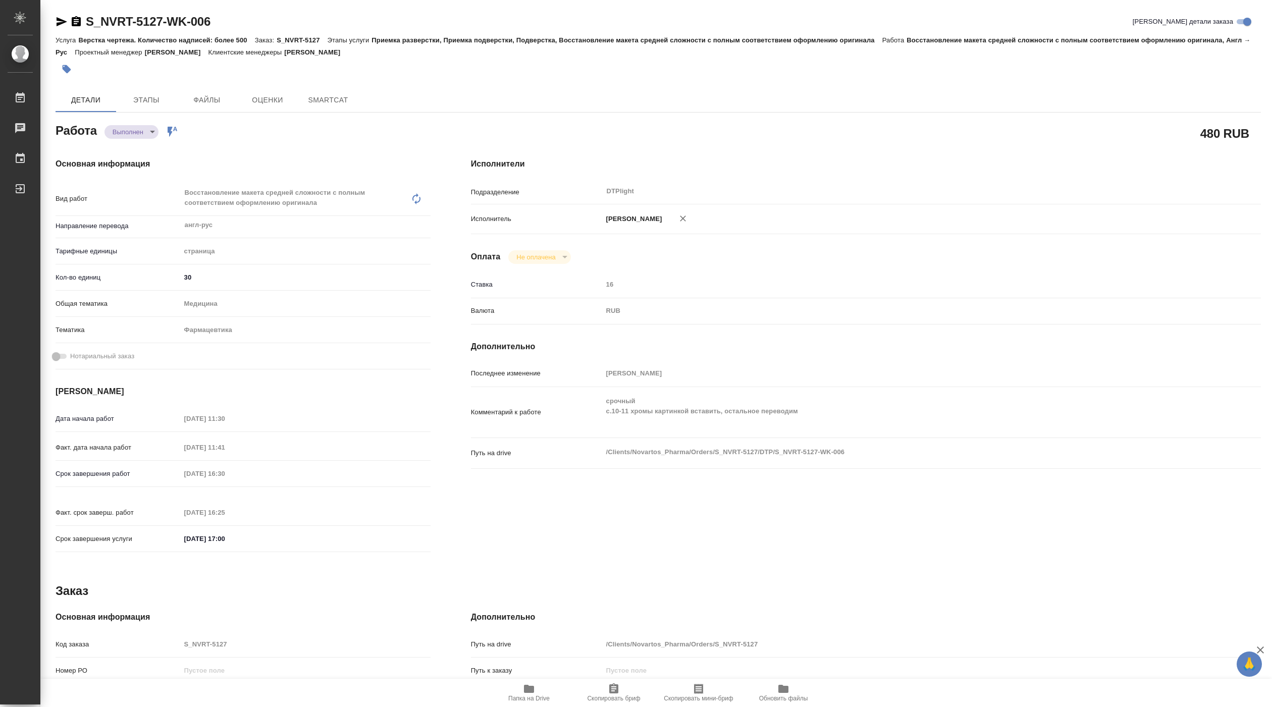
type textarea "x"
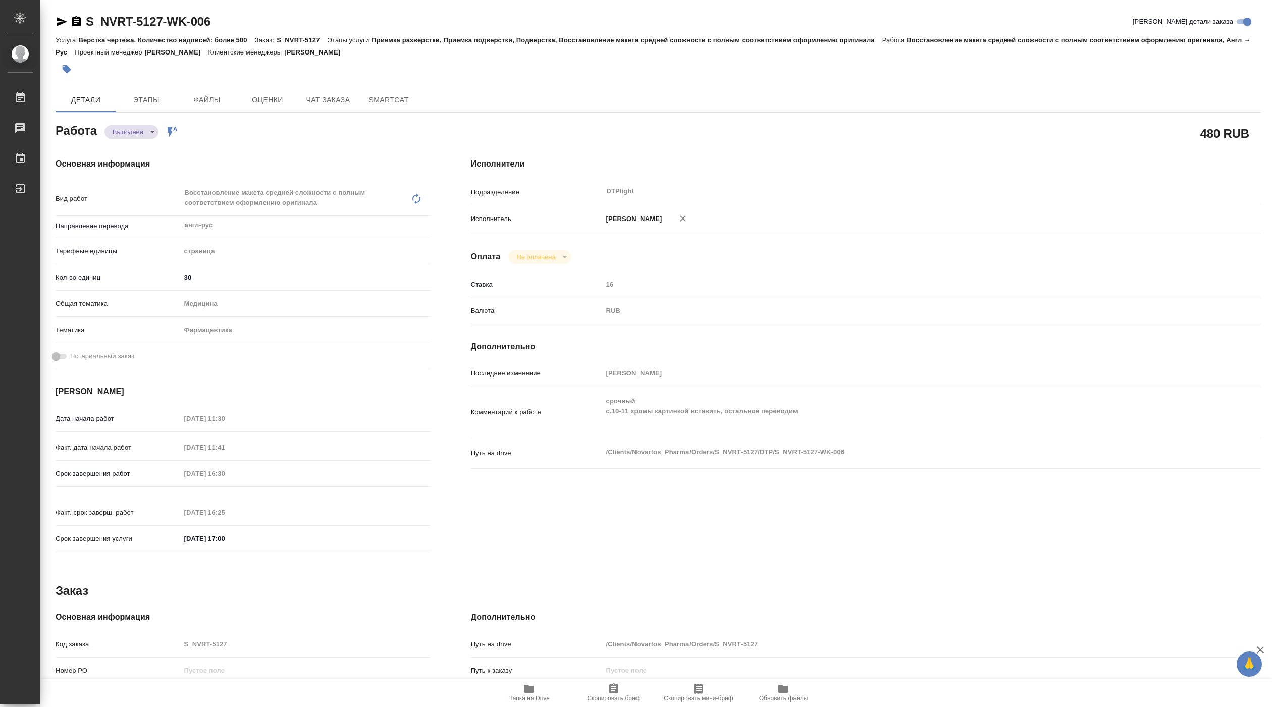
type textarea "x"
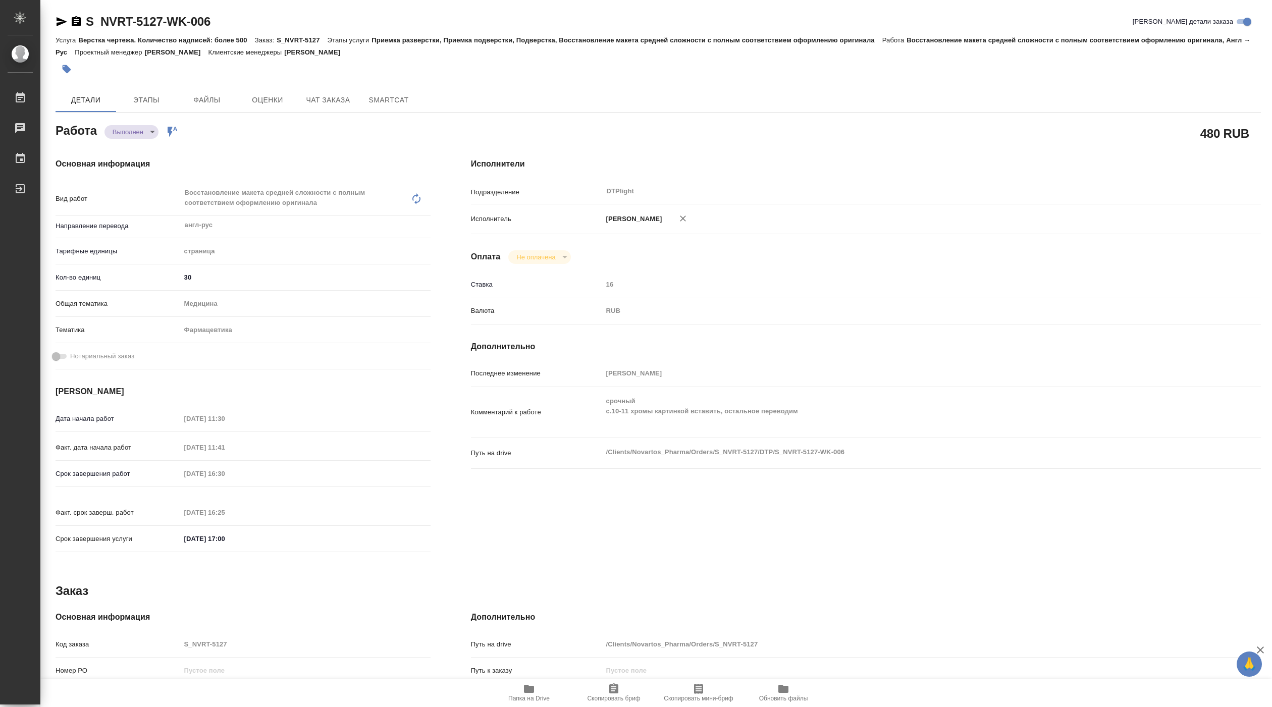
type textarea "x"
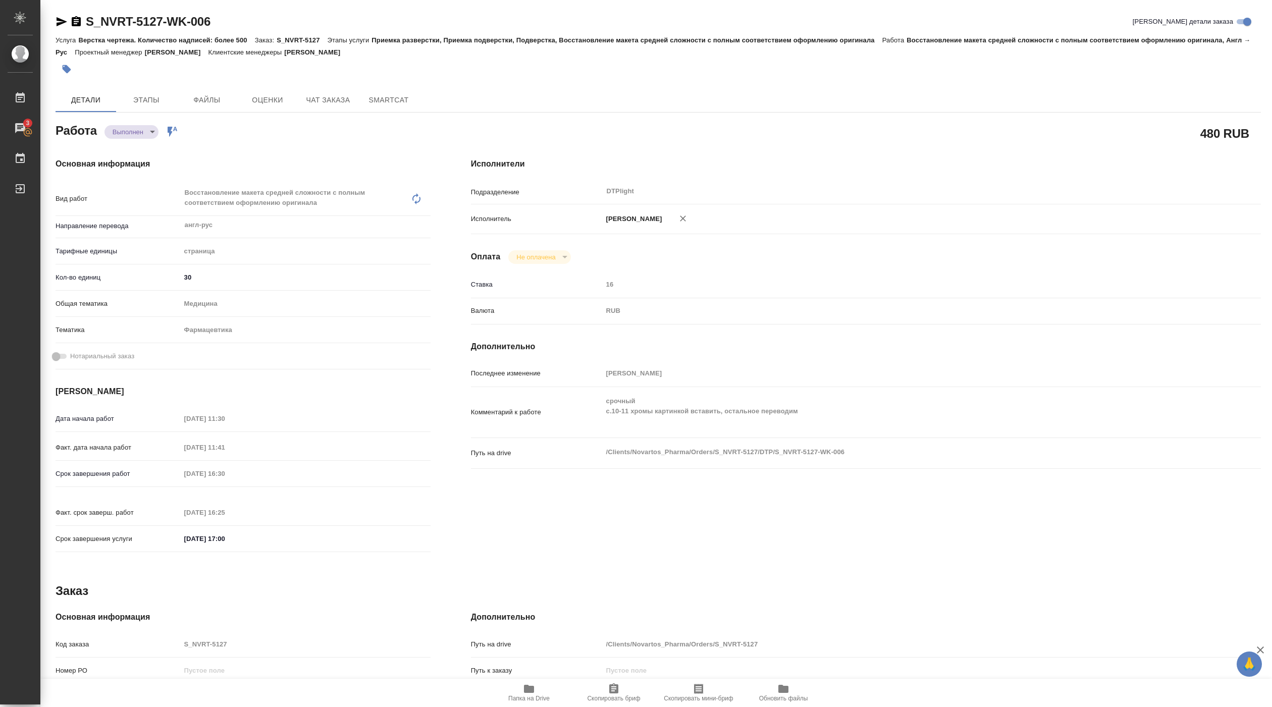
type textarea "x"
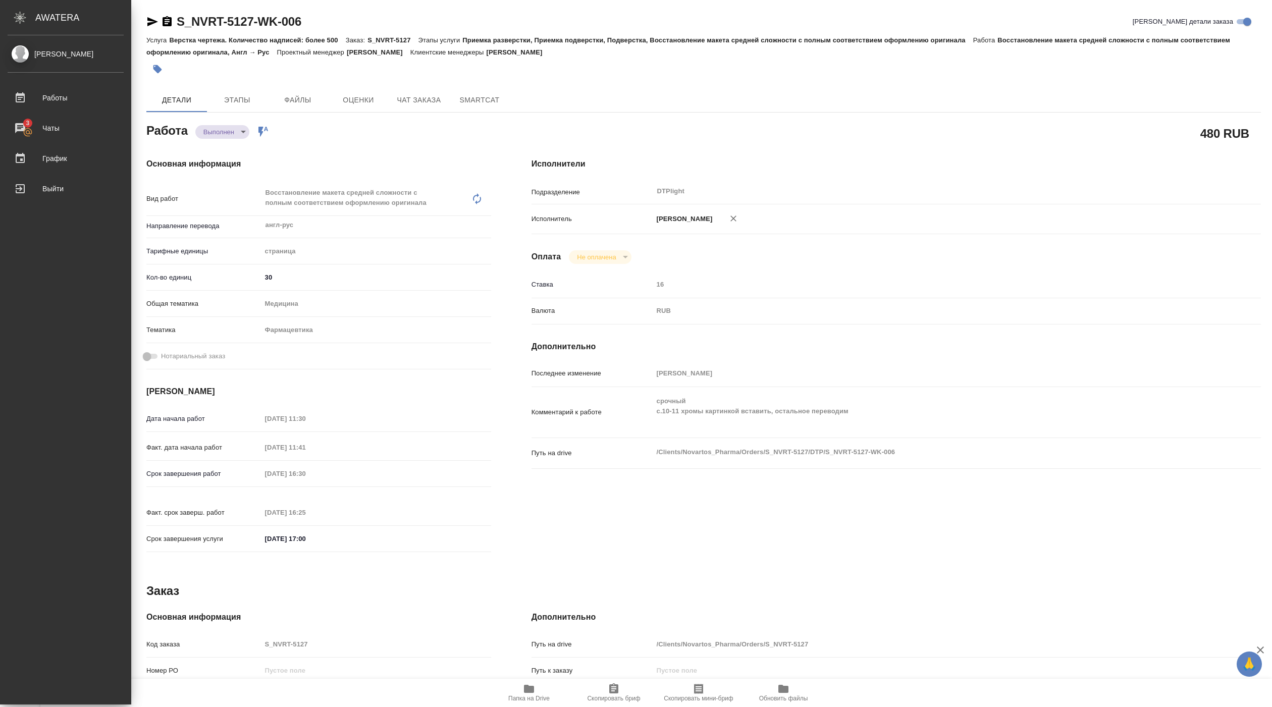
type textarea "x"
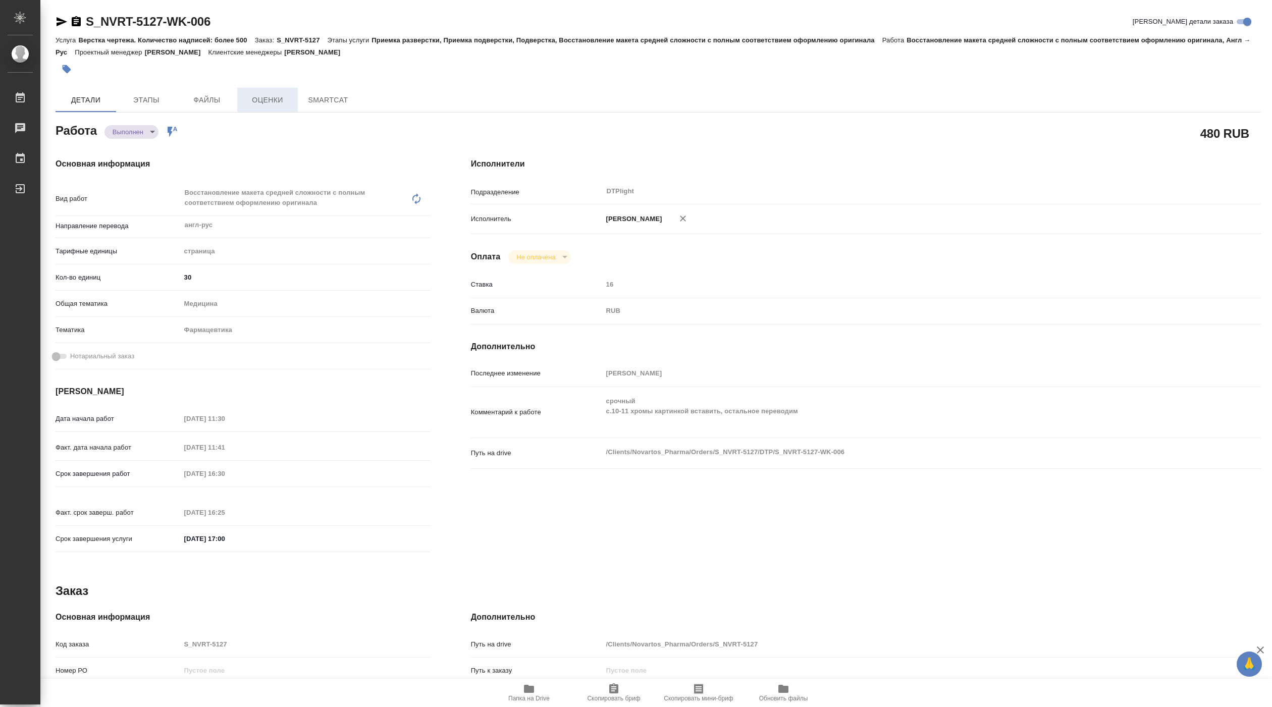
type textarea "x"
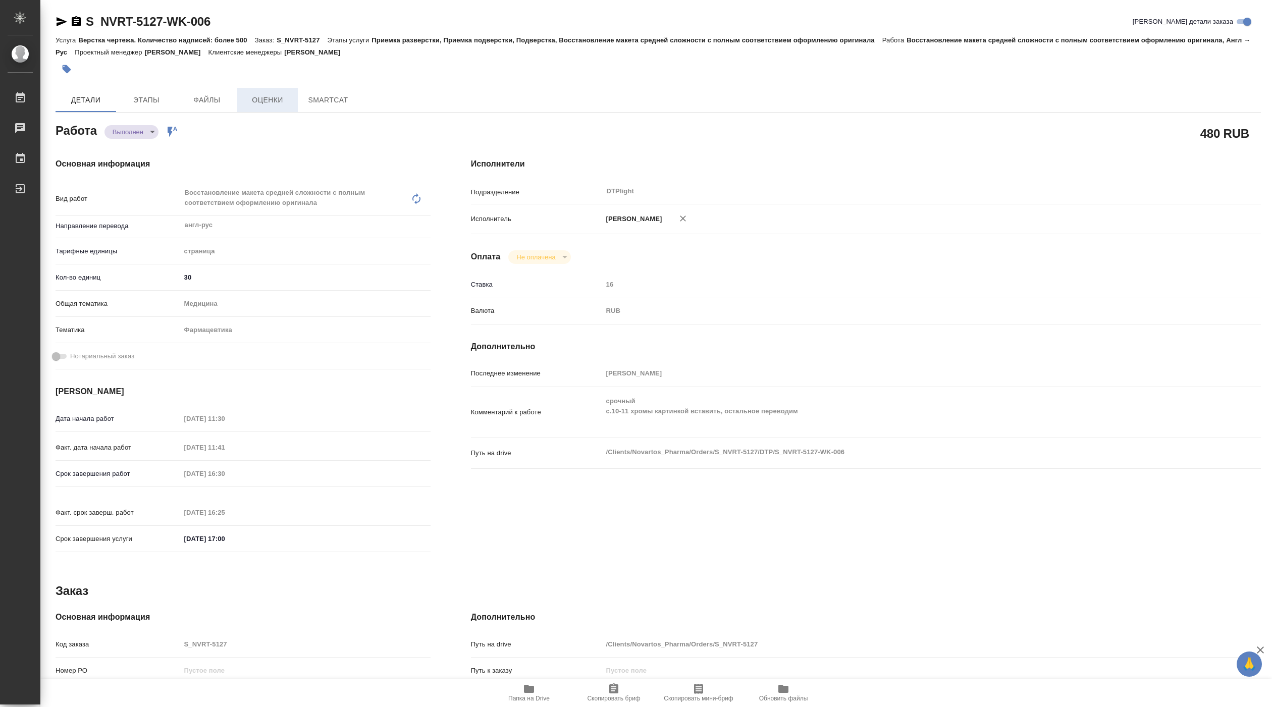
type textarea "x"
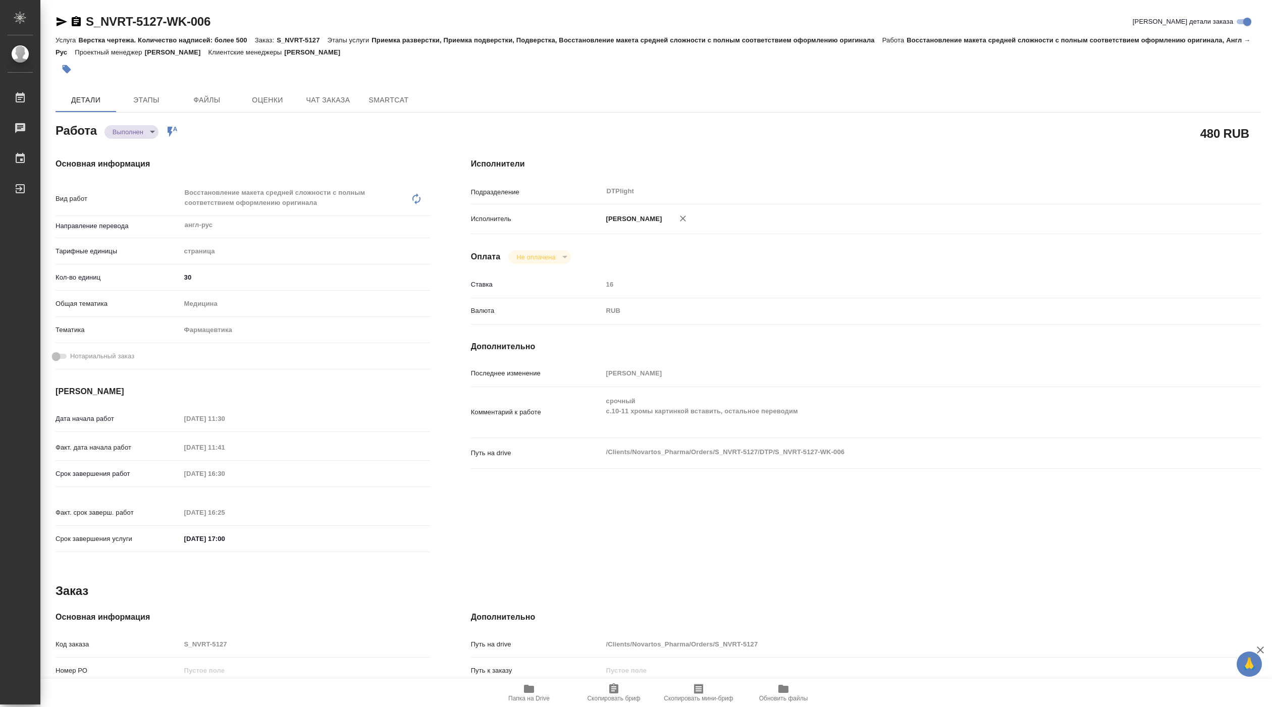
type textarea "x"
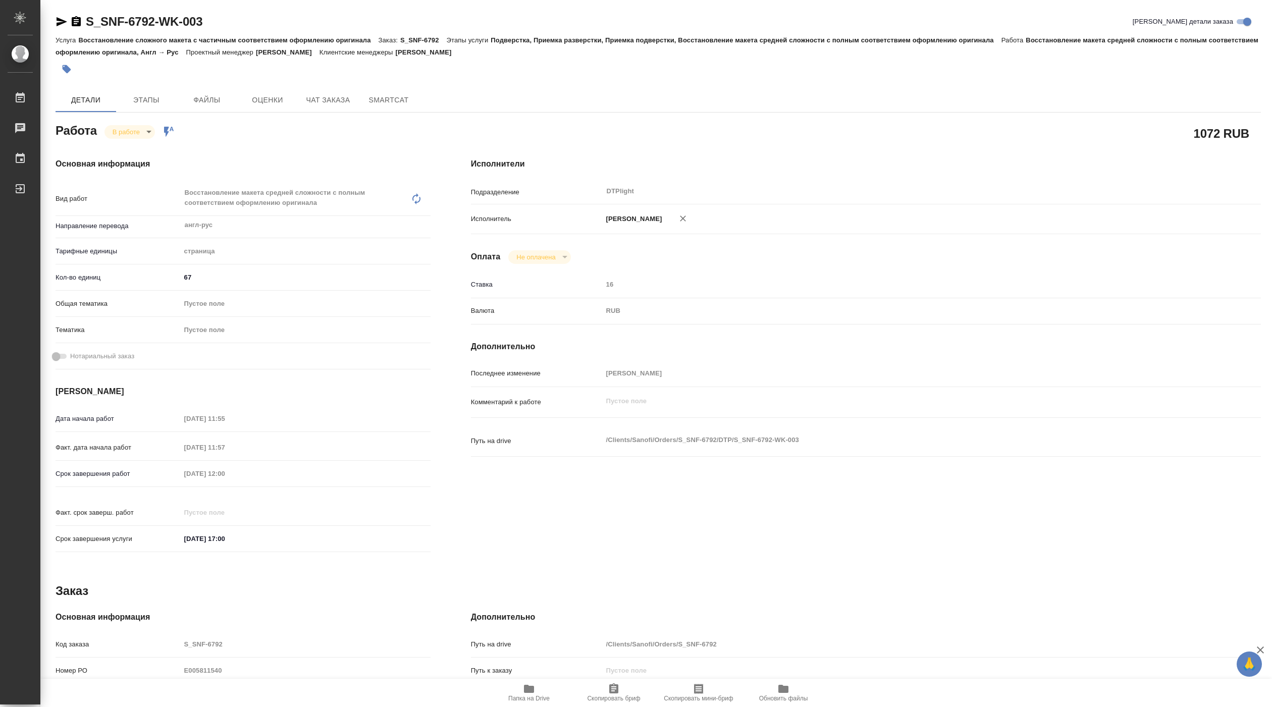
type textarea "x"
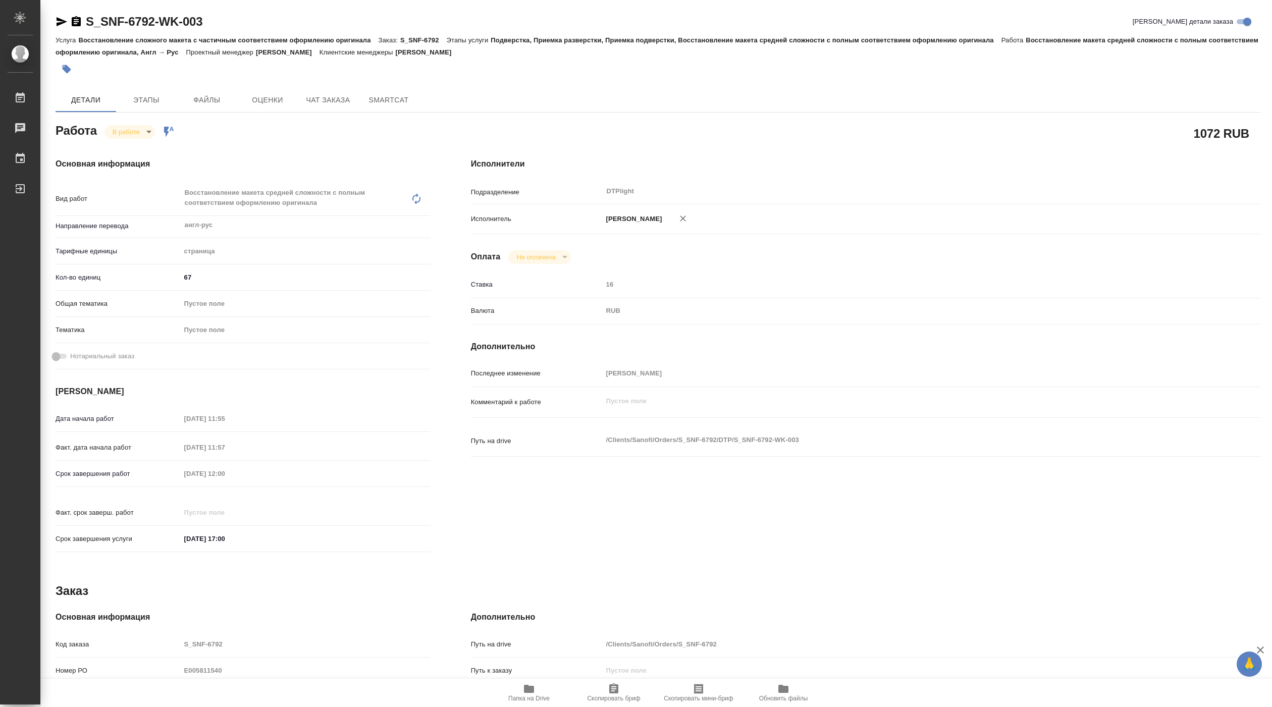
type textarea "x"
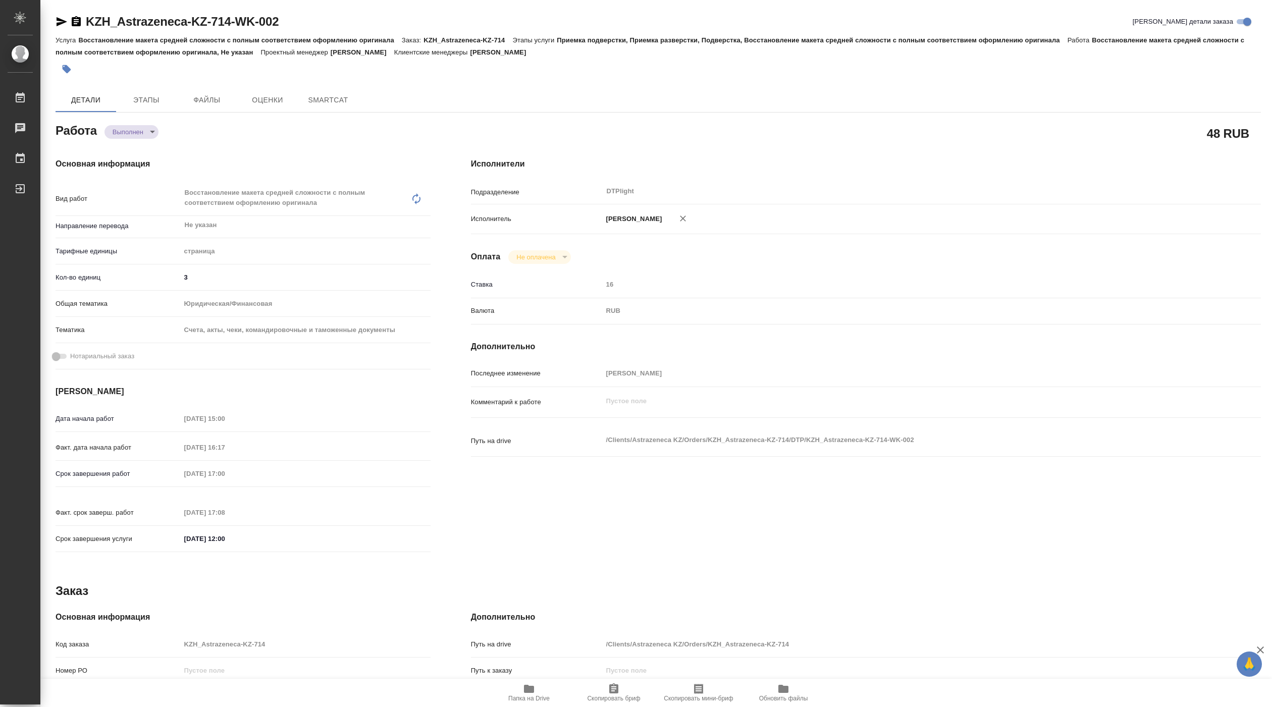
type textarea "x"
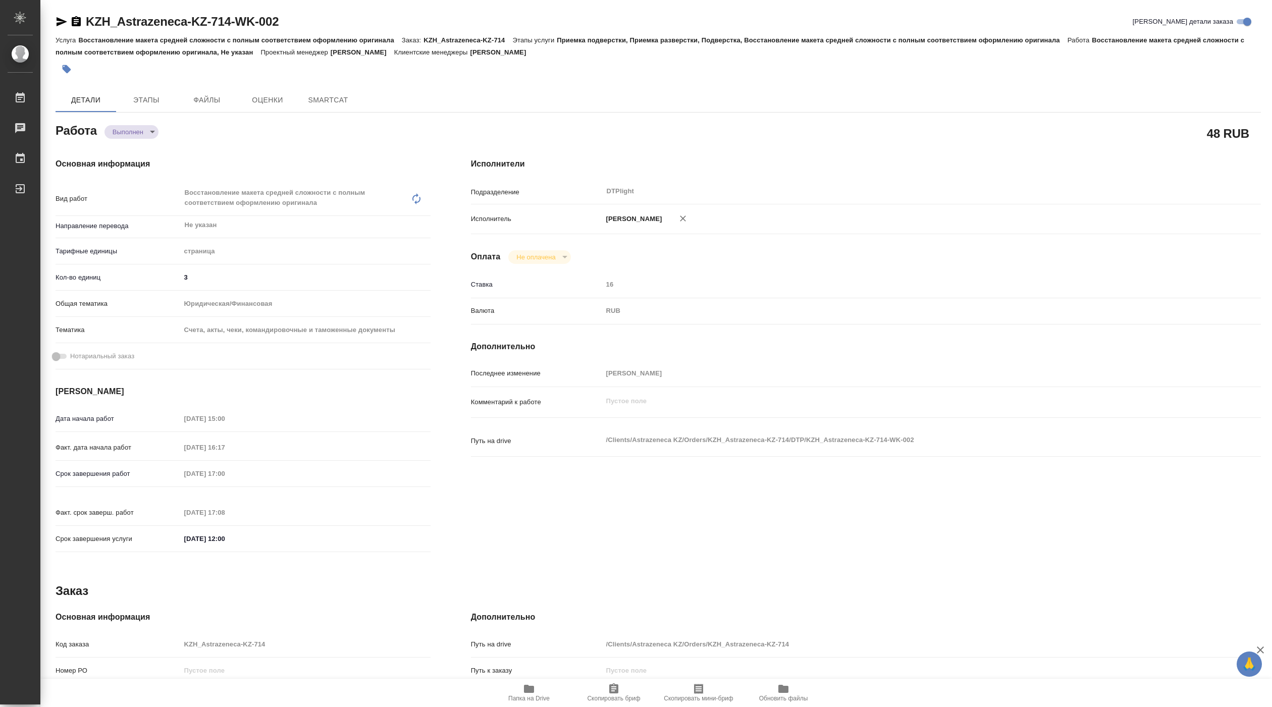
type textarea "x"
